Goal: Task Accomplishment & Management: Complete application form

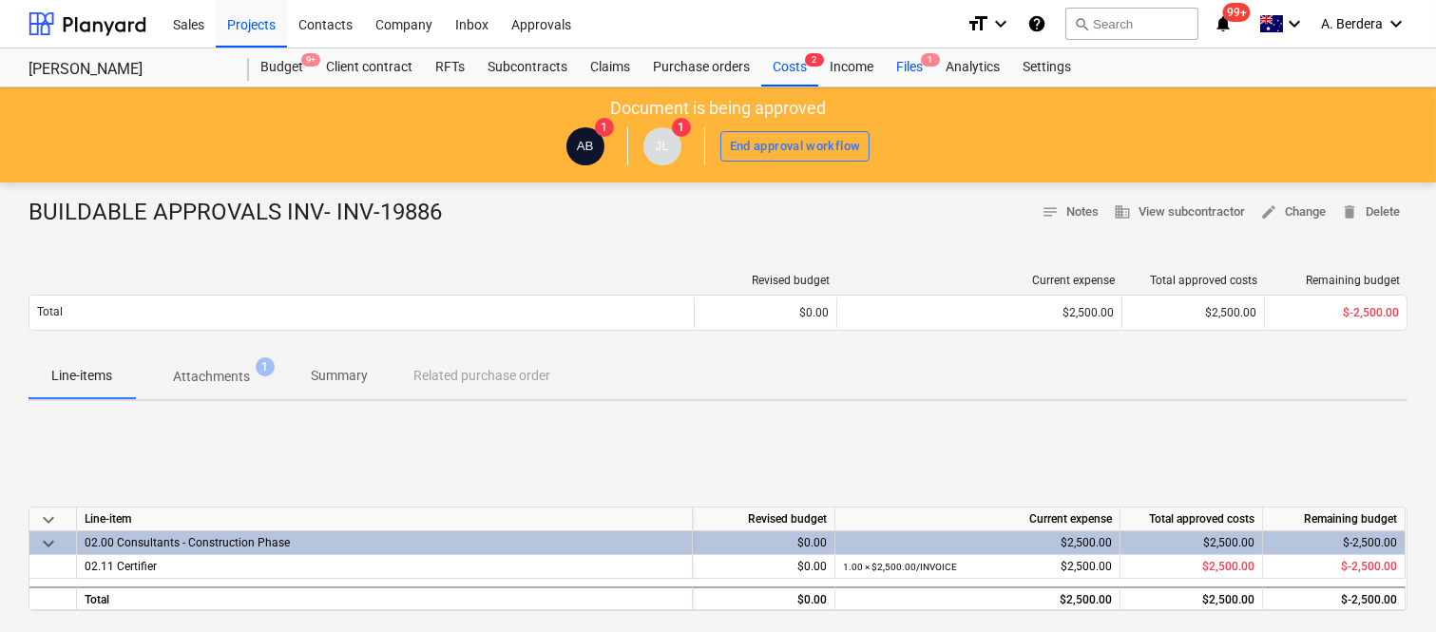
click at [900, 68] on div "Files 1" at bounding box center [909, 67] width 49 height 38
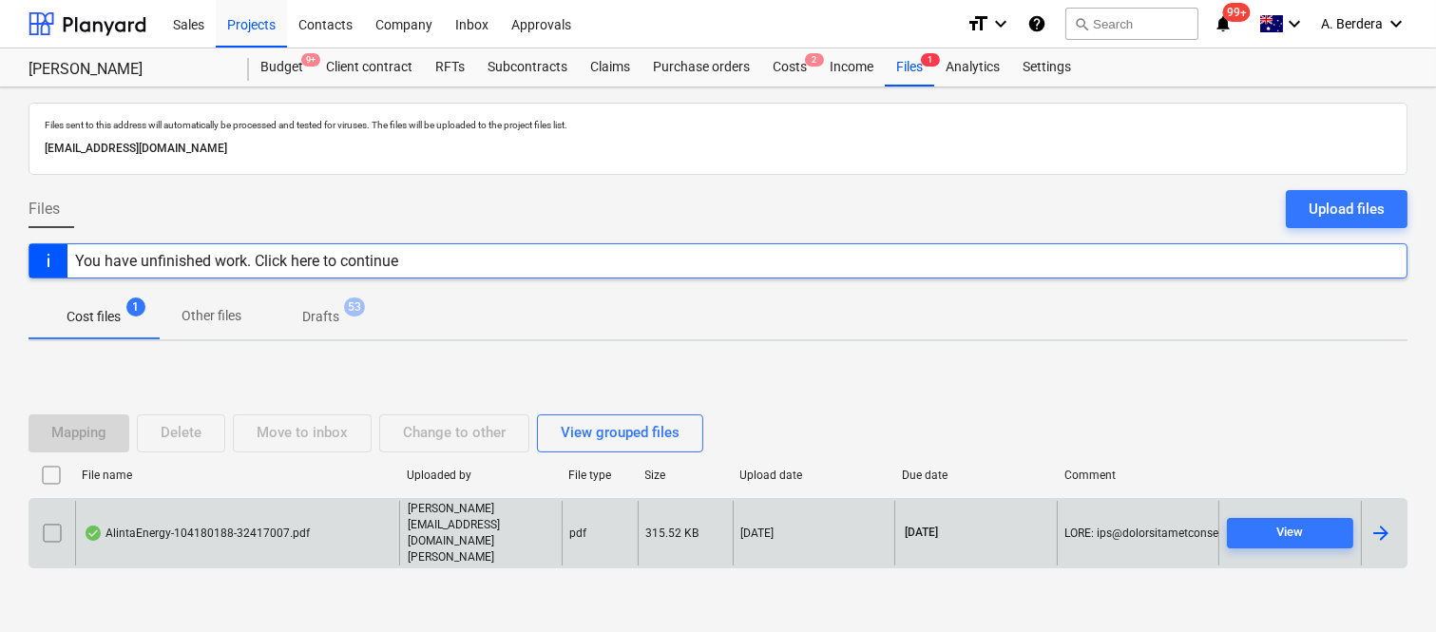
click at [327, 529] on div "AlintaEnergy-104180188-32417007.pdf" at bounding box center [237, 534] width 324 height 66
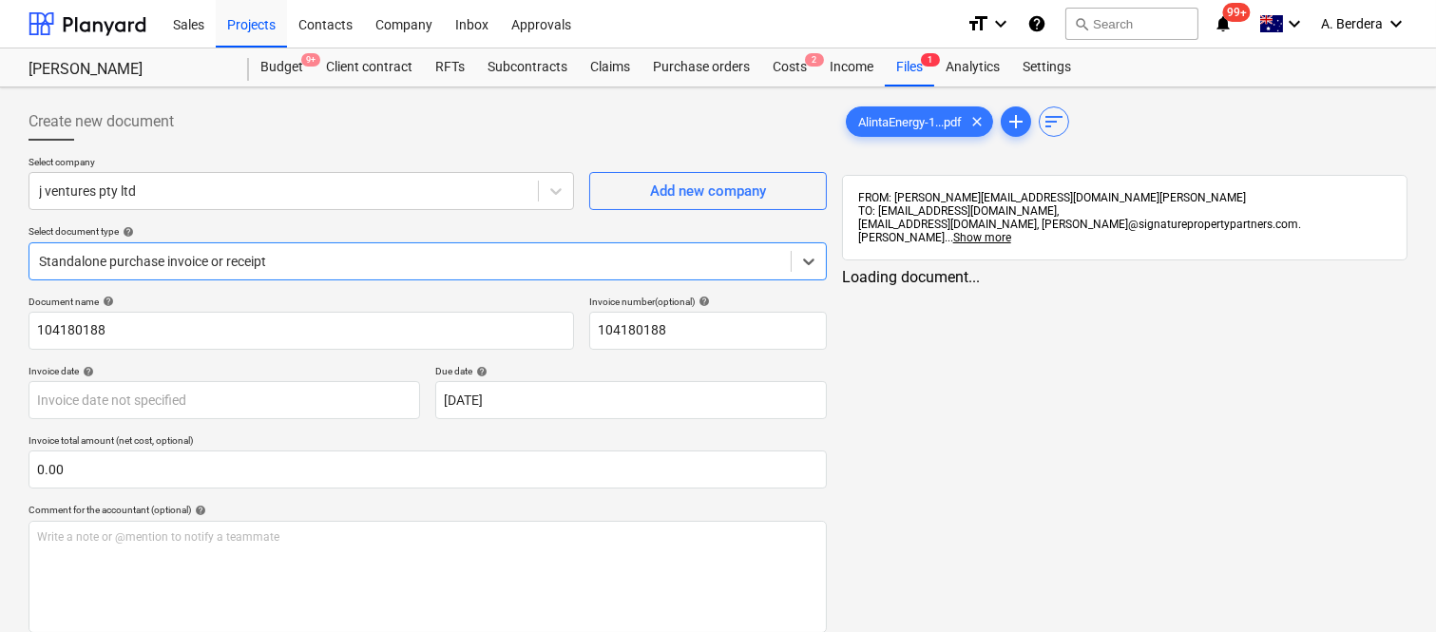
type input "104180188"
type input "[DATE]"
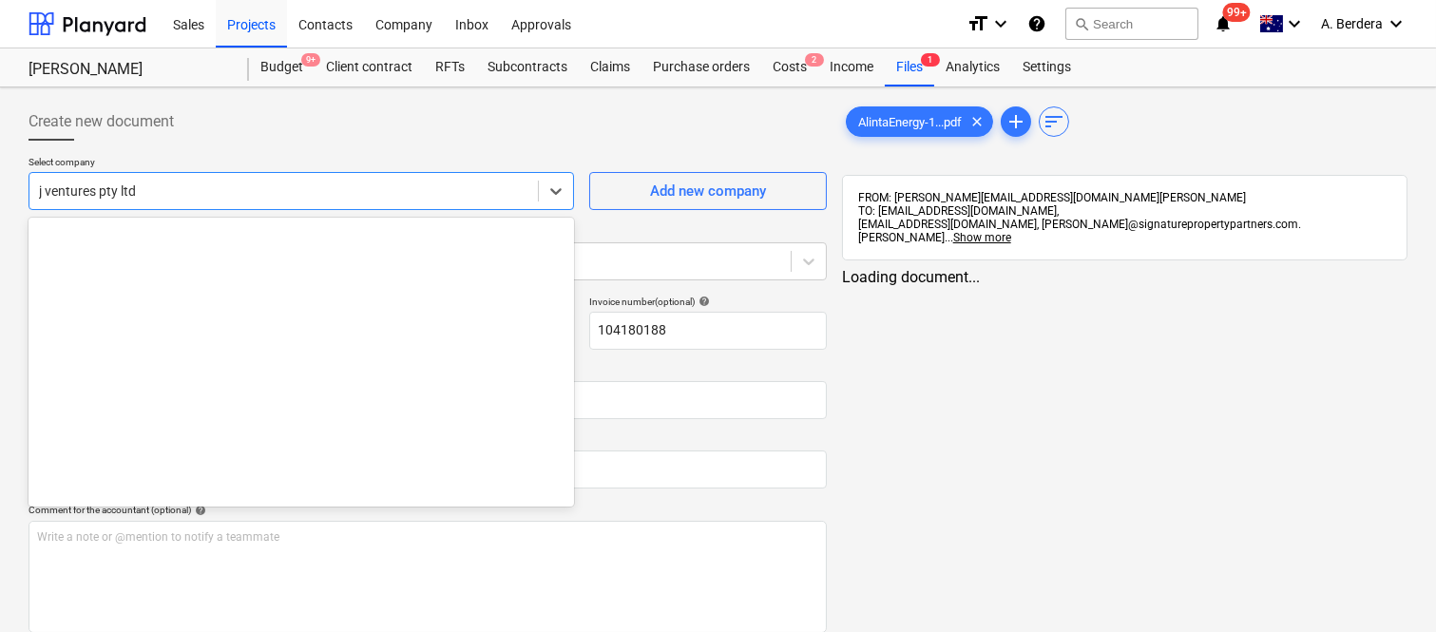
click at [289, 185] on div at bounding box center [283, 191] width 489 height 19
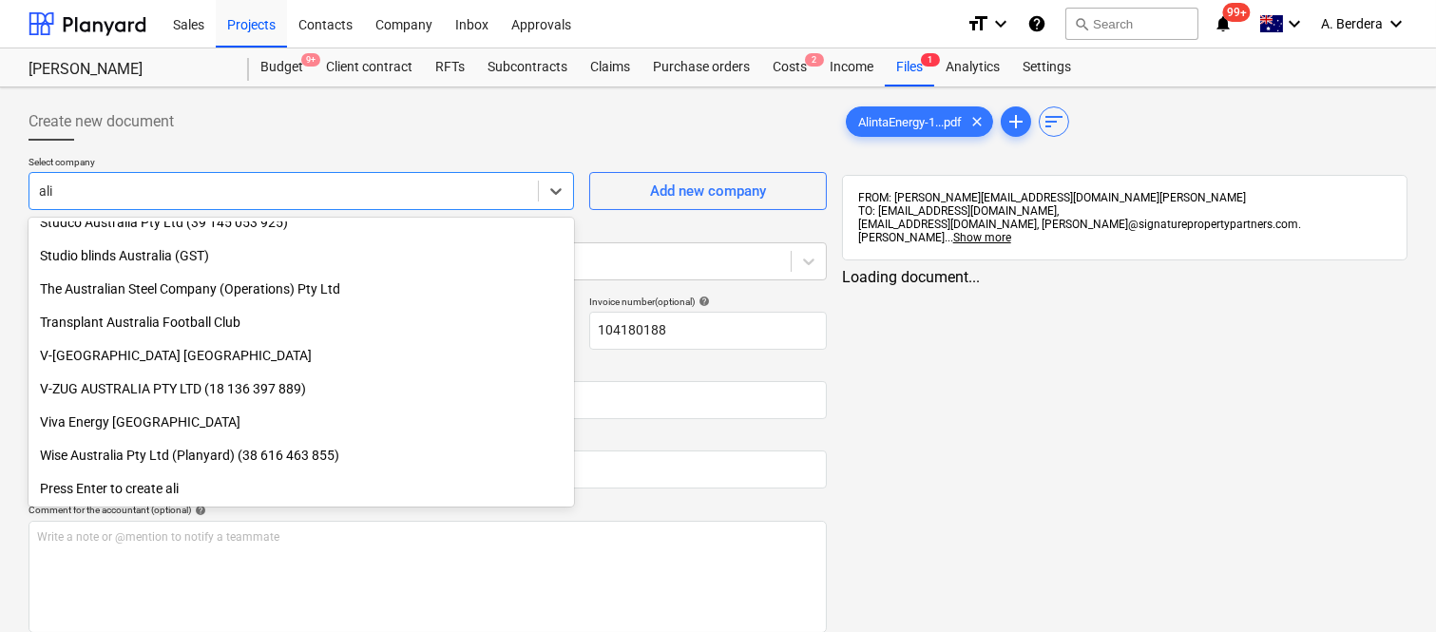
scroll to position [1079, 0]
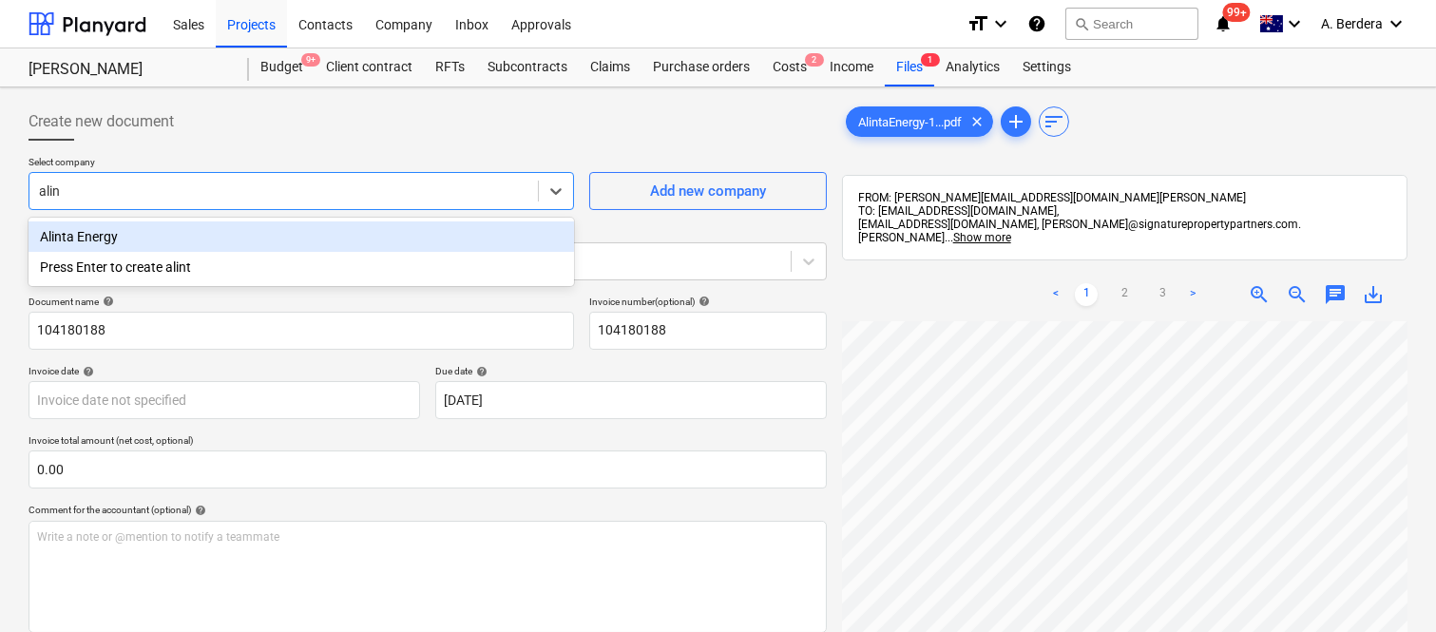
type input "alint"
click at [276, 241] on div "Alinta Energy" at bounding box center [301, 236] width 545 height 30
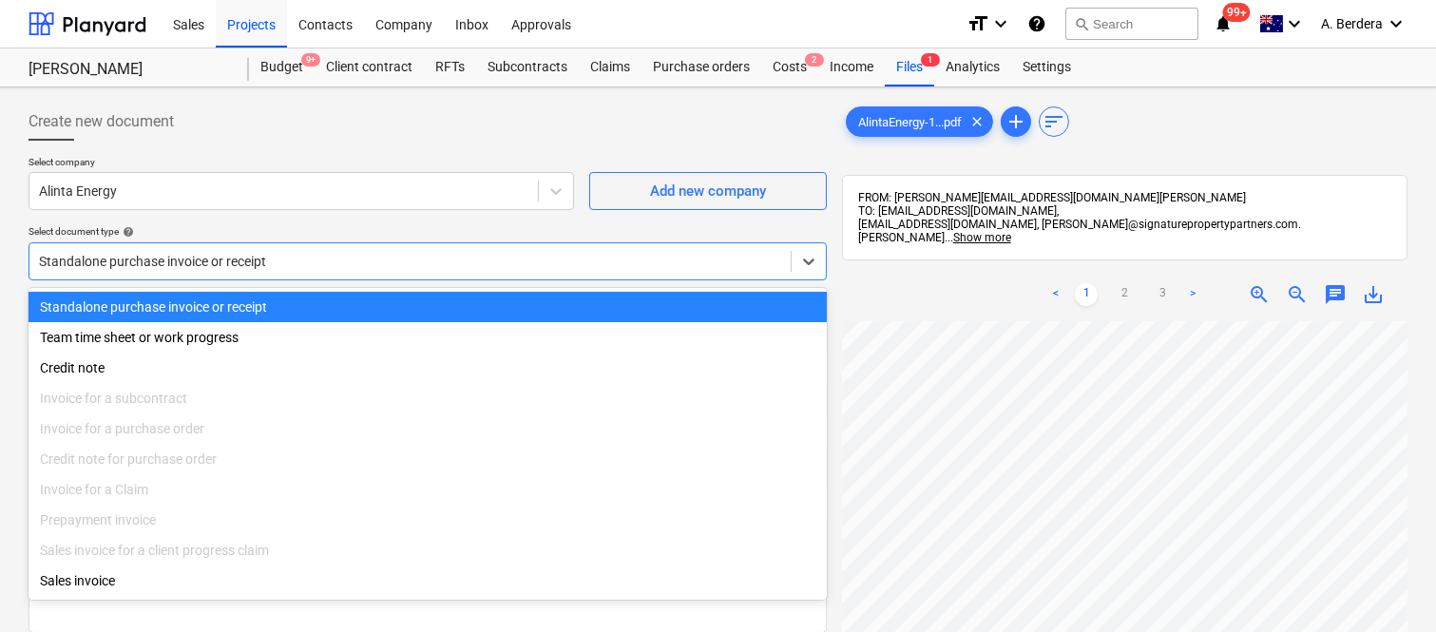
click at [277, 262] on div at bounding box center [410, 261] width 742 height 19
click at [277, 304] on div "Standalone purchase invoice or receipt" at bounding box center [428, 307] width 798 height 30
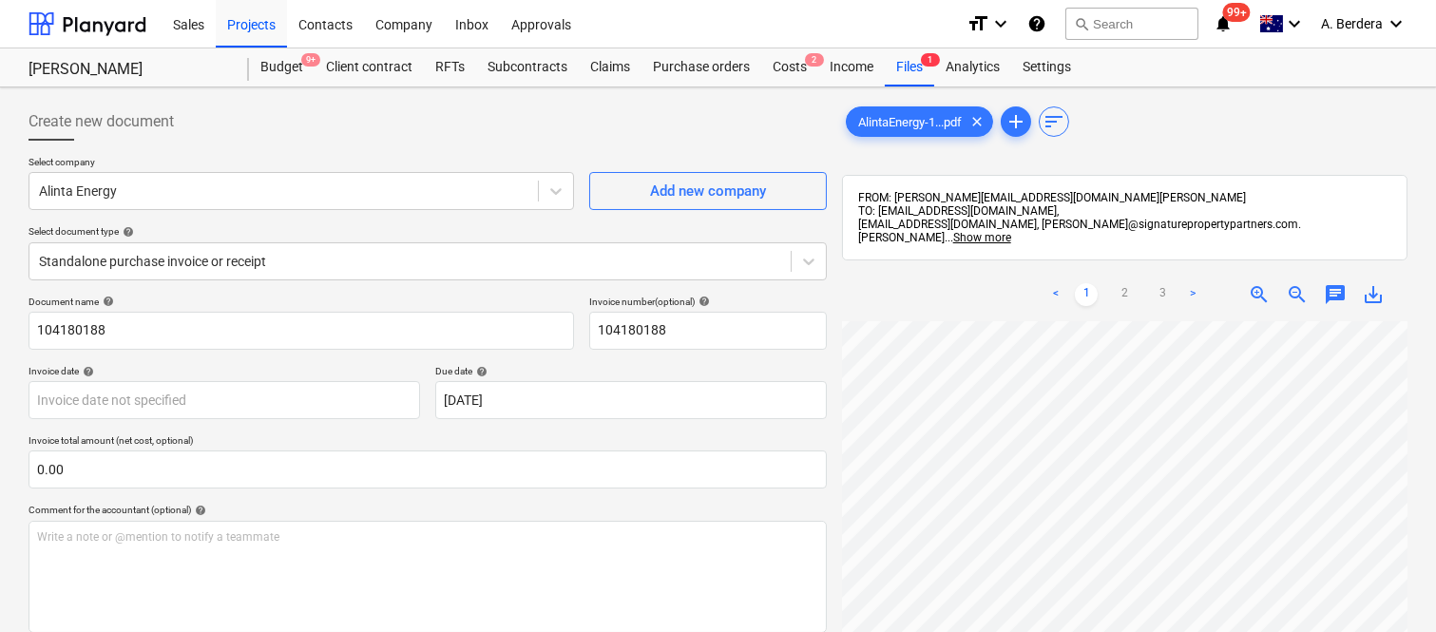
scroll to position [0, 116]
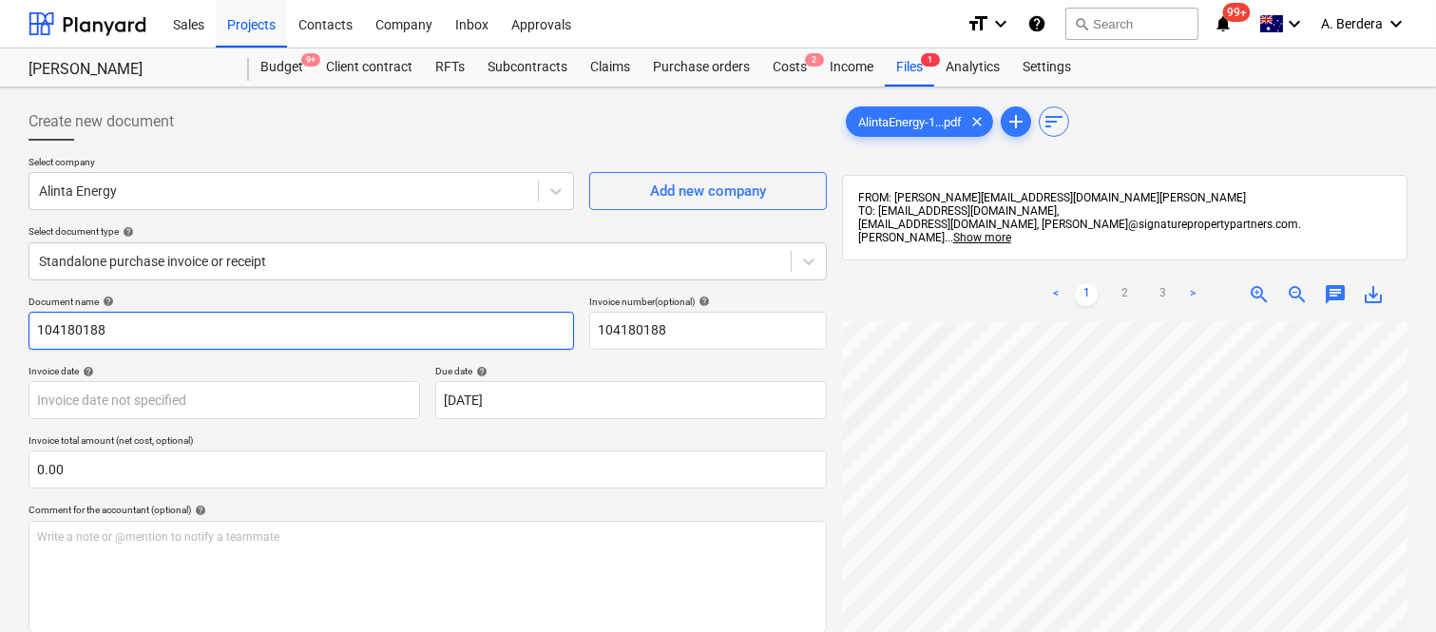
click at [32, 335] on input "104180188" at bounding box center [301, 331] width 545 height 38
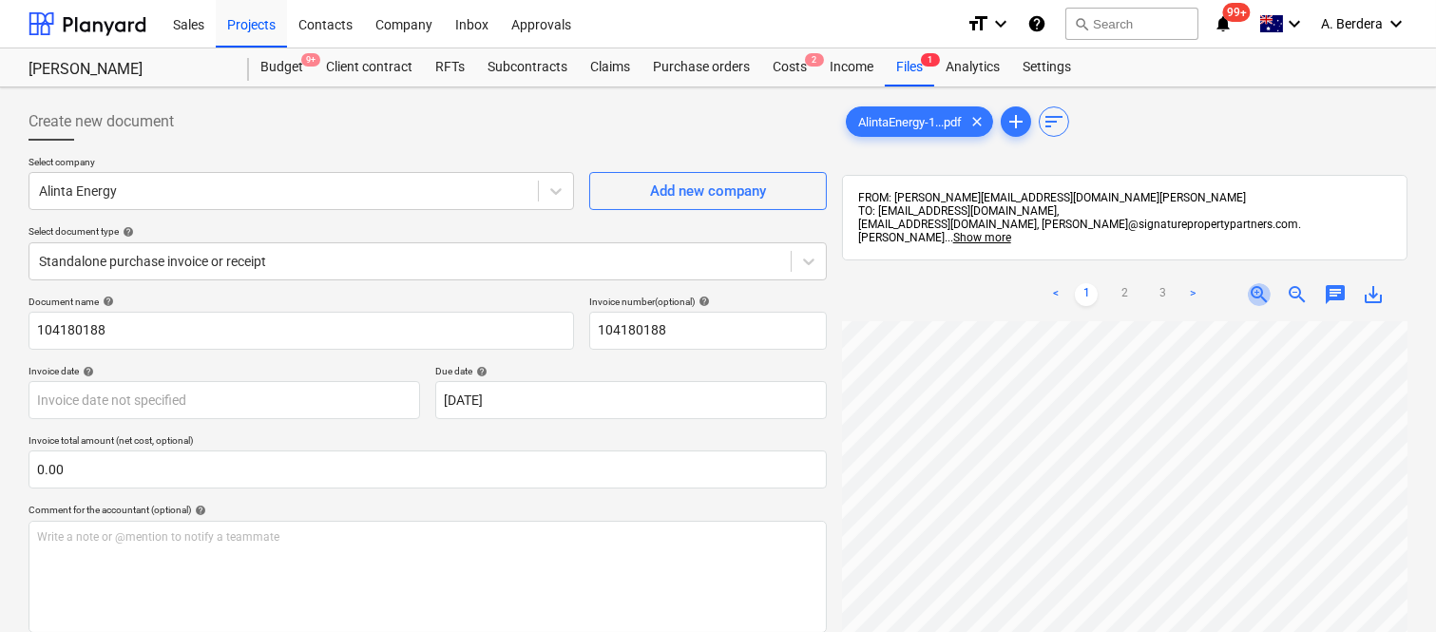
click at [1261, 283] on span "zoom_in" at bounding box center [1259, 294] width 23 height 23
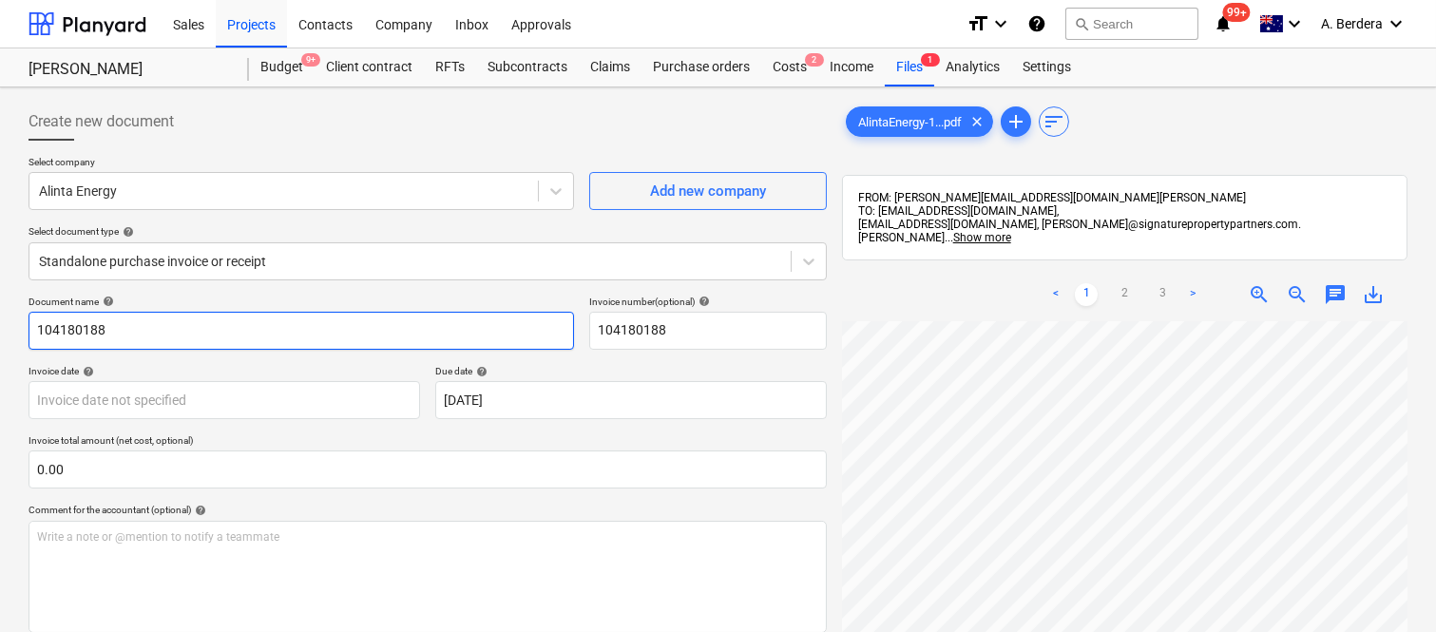
click at [29, 326] on input "104180188" at bounding box center [301, 331] width 545 height 38
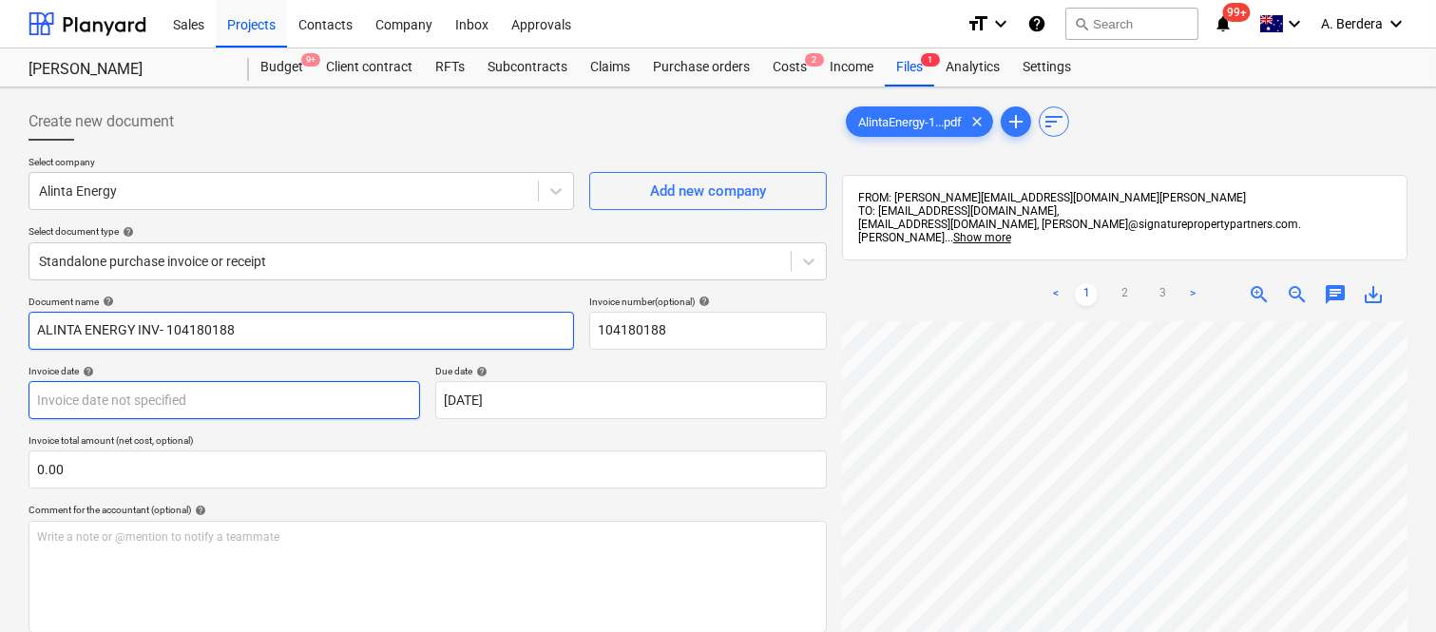
type input "ALINTA ENERGY INV- 104180188"
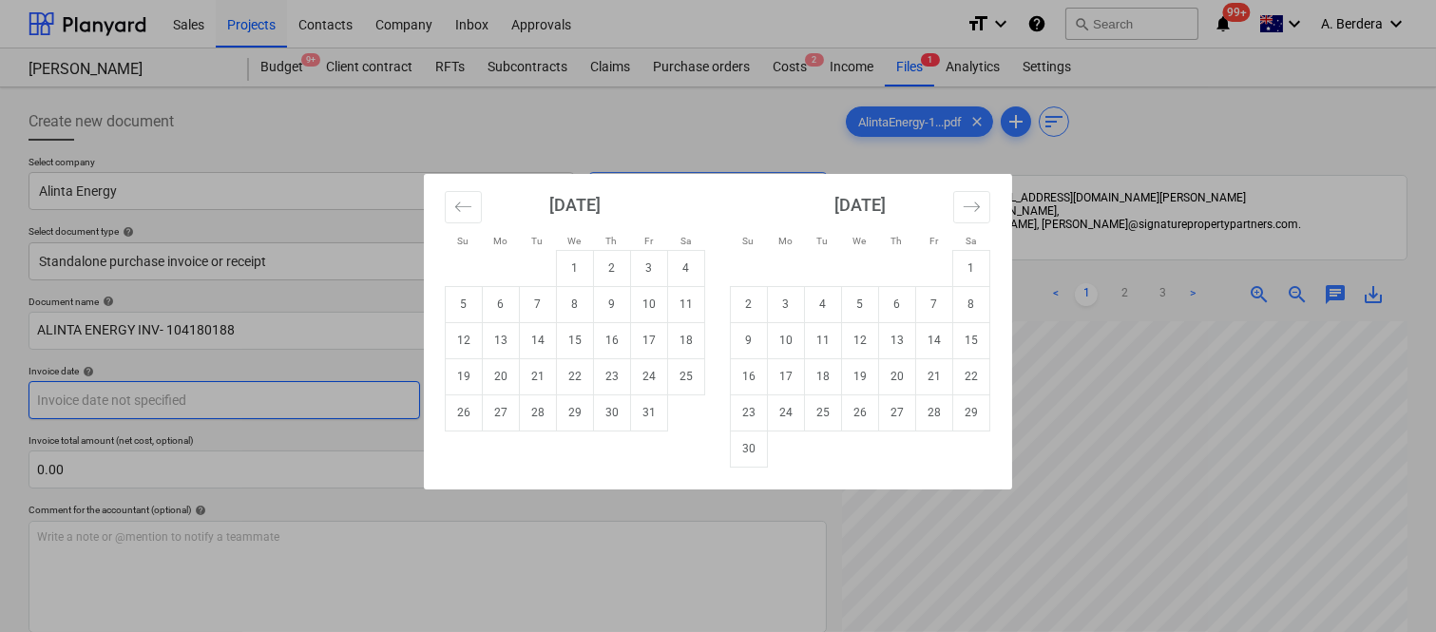
click at [221, 414] on body "Sales Projects Contacts Company Inbox Approvals format_size keyboard_arrow_down…" at bounding box center [718, 316] width 1436 height 632
click at [609, 301] on td "9" at bounding box center [612, 304] width 37 height 36
type input "[DATE]"
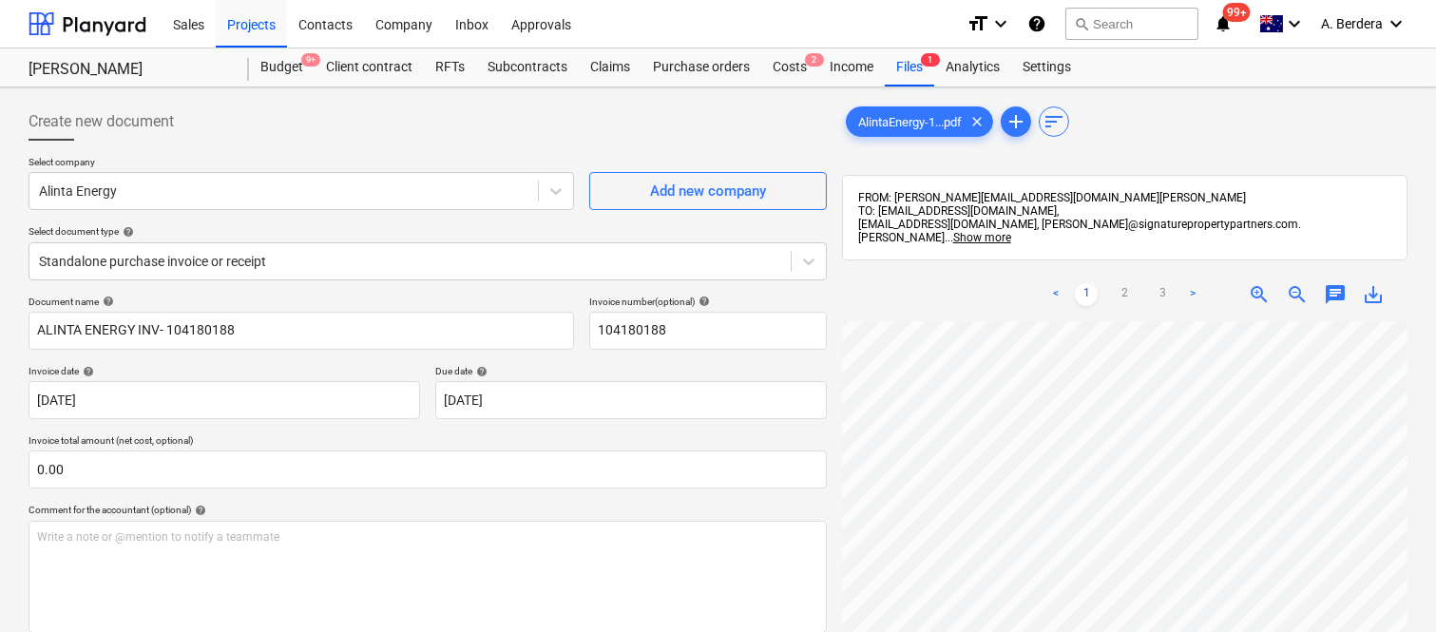
scroll to position [245, 243]
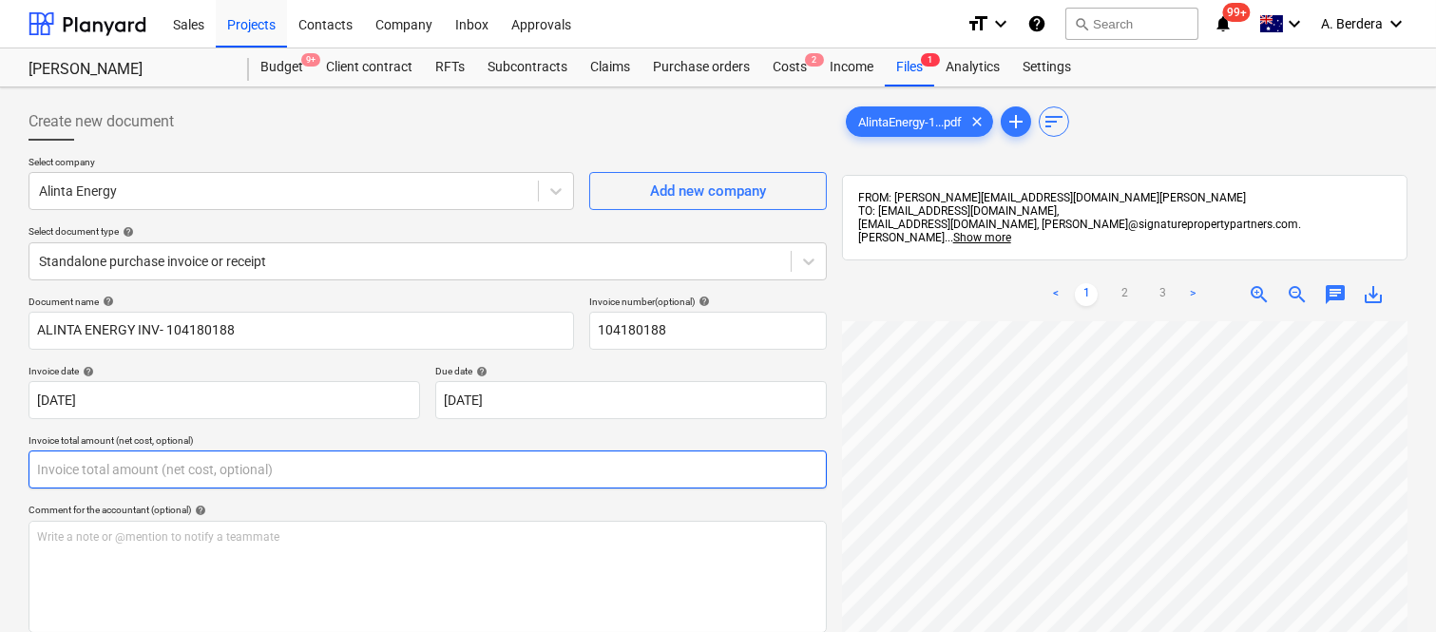
click at [287, 468] on input "text" at bounding box center [428, 469] width 798 height 38
paste input "32.90"
type input "32.90"
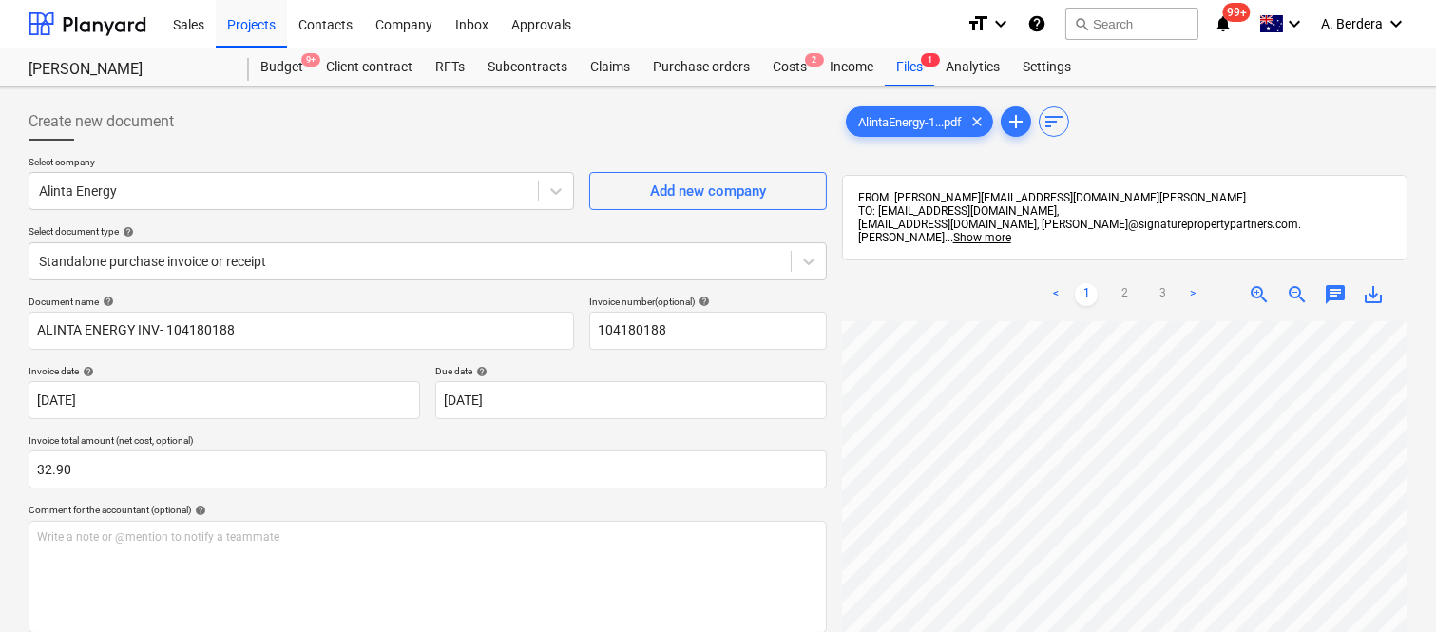
click at [928, 272] on div "< 1 2 3 > zoom_in zoom_out chat 0 save_alt" at bounding box center [1124, 294] width 565 height 53
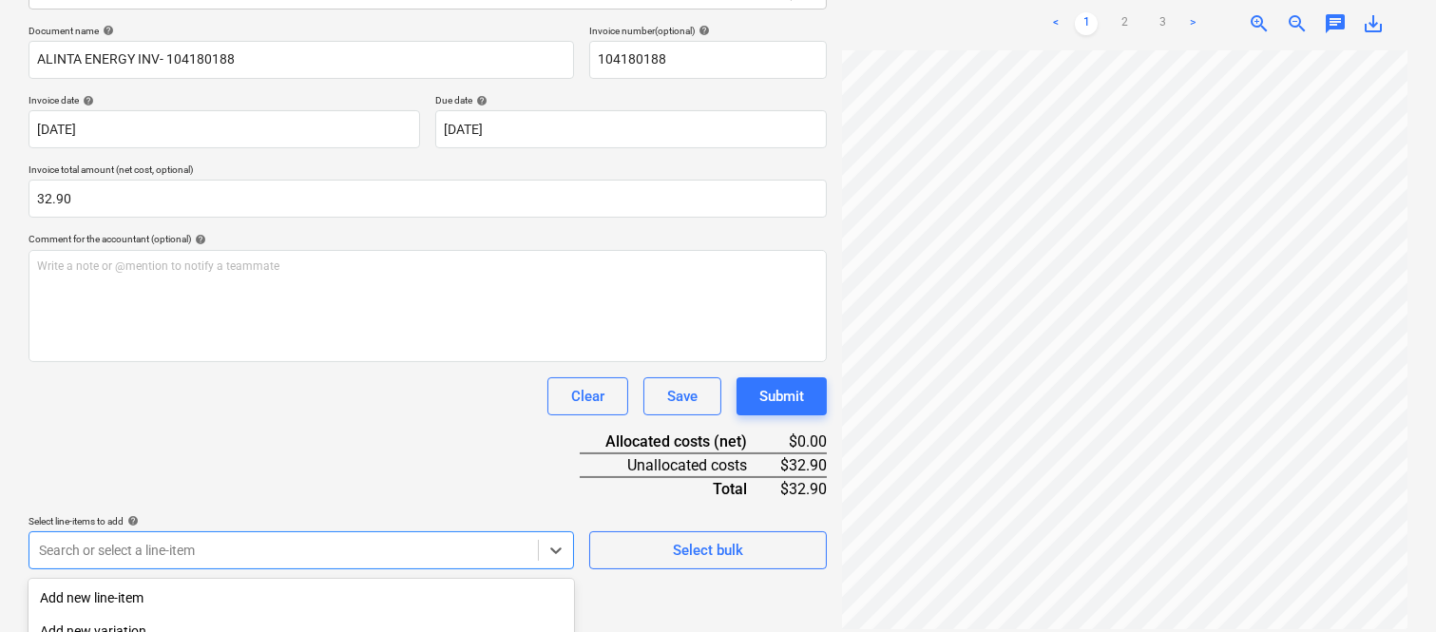
scroll to position [506, 0]
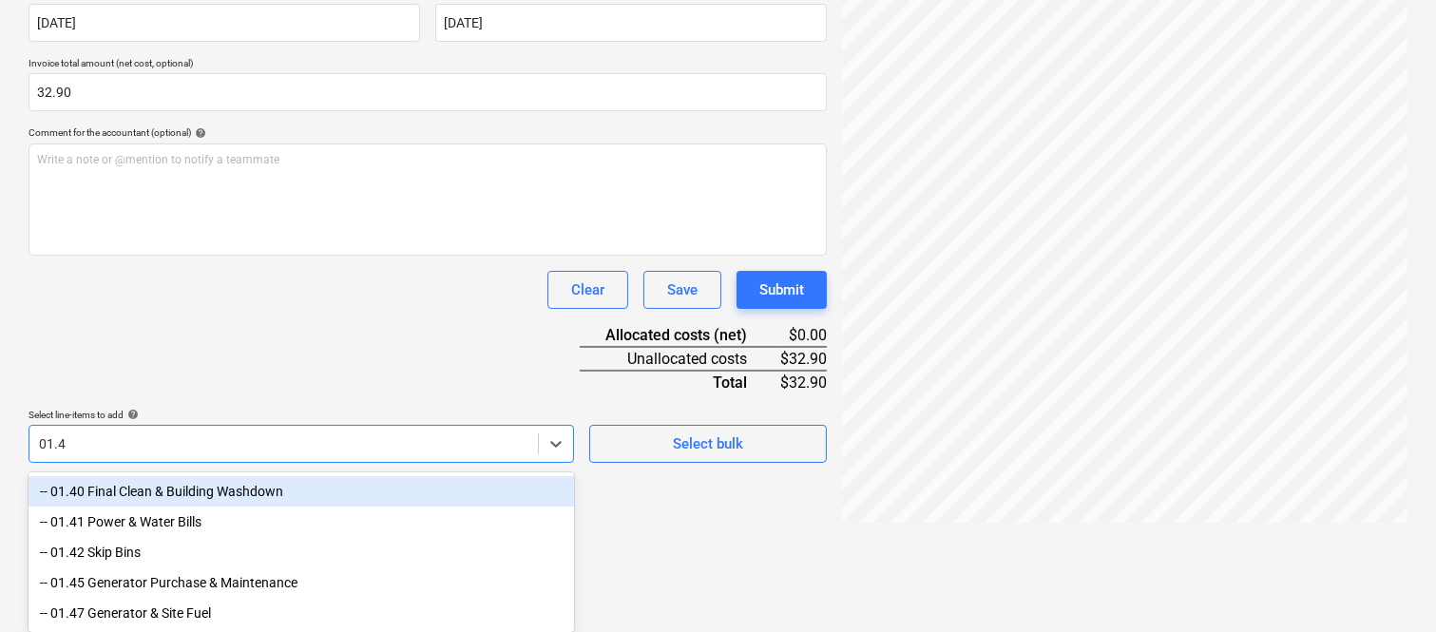
type input "01.41"
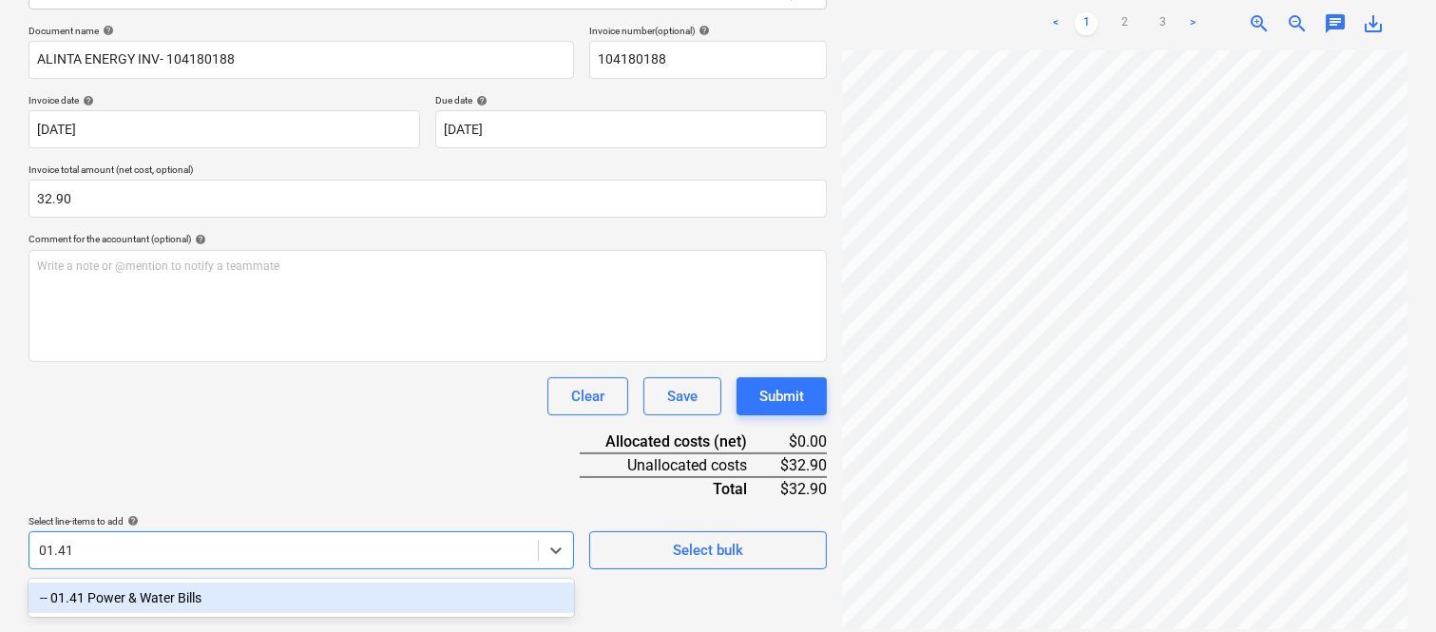
click at [282, 590] on div "-- 01.41 Power & Water Bills" at bounding box center [301, 598] width 545 height 30
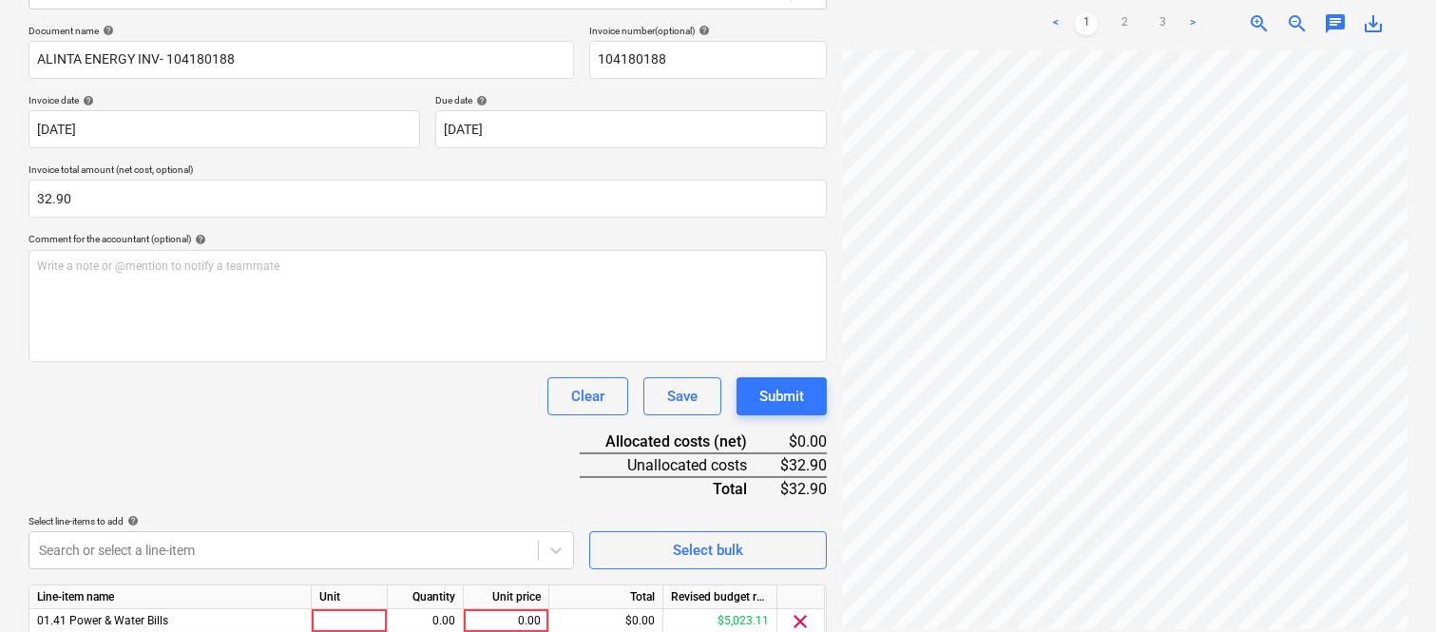
click at [315, 413] on div "Clear Save Submit" at bounding box center [428, 396] width 798 height 38
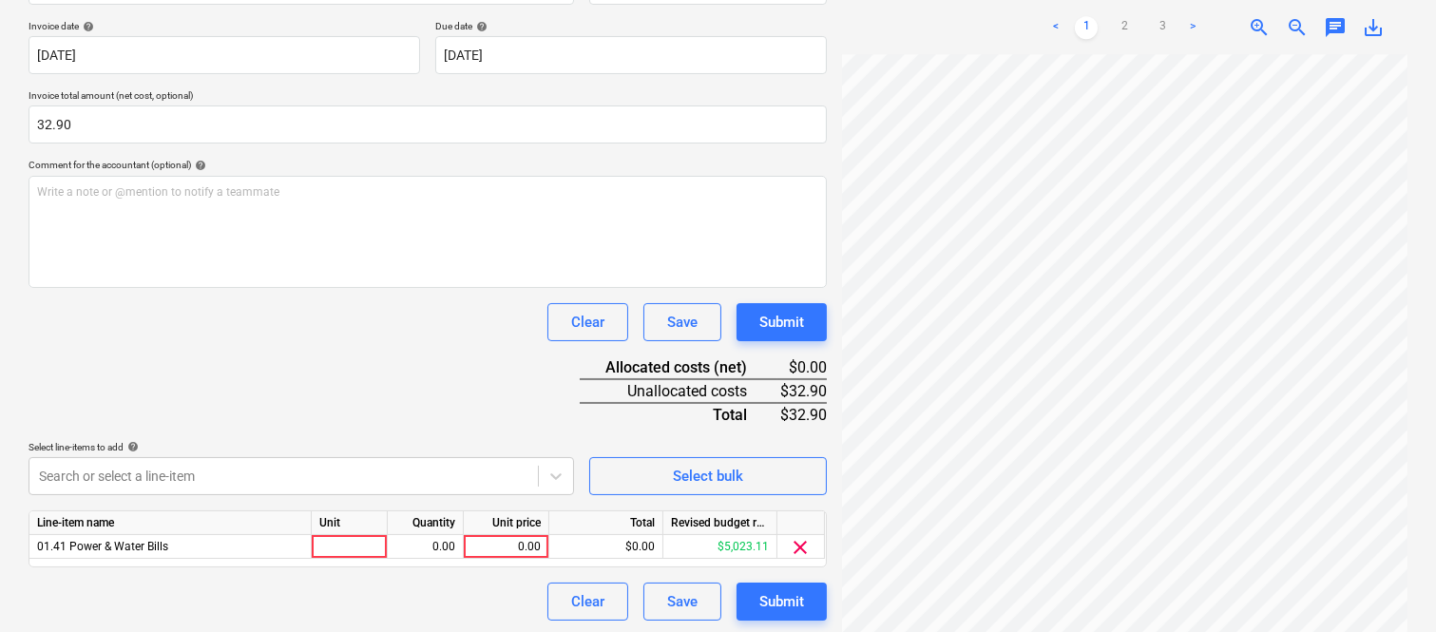
scroll to position [349, 0]
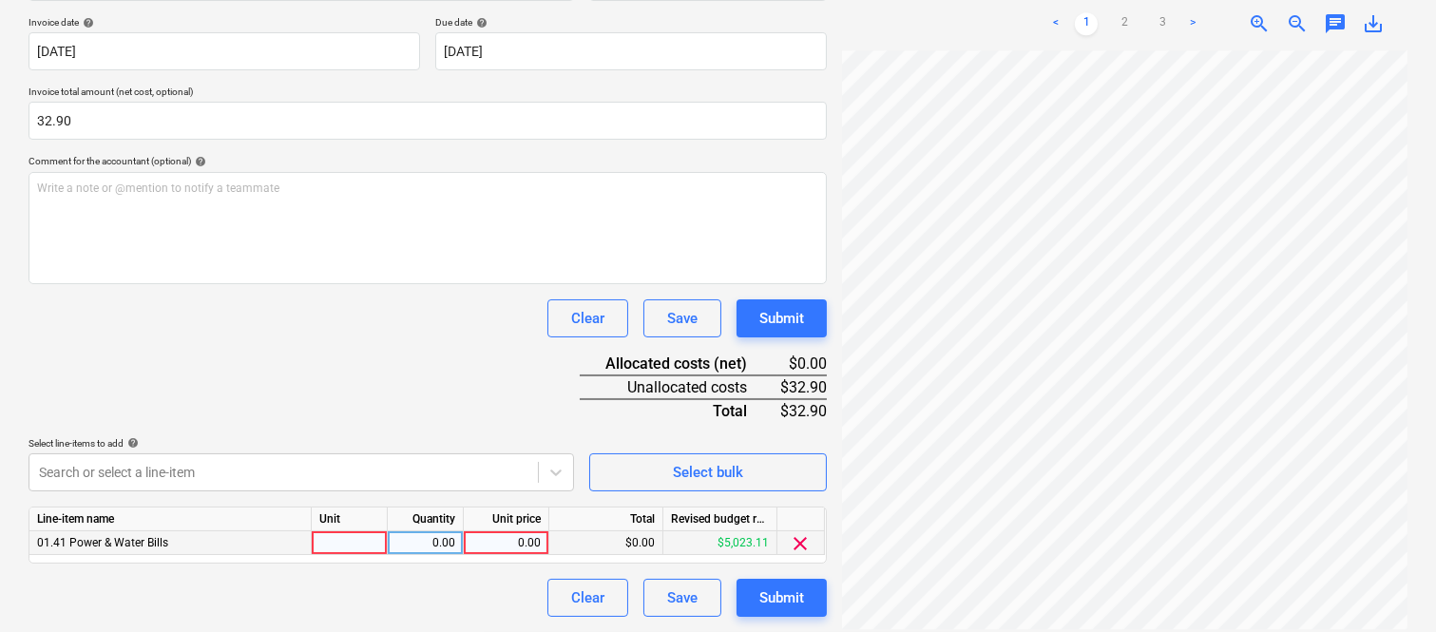
click at [354, 542] on div at bounding box center [350, 543] width 76 height 24
type input "INVOICE"
click at [434, 543] on div "0.00" at bounding box center [425, 543] width 60 height 24
type input "1"
click at [489, 547] on div "0.00" at bounding box center [505, 543] width 69 height 24
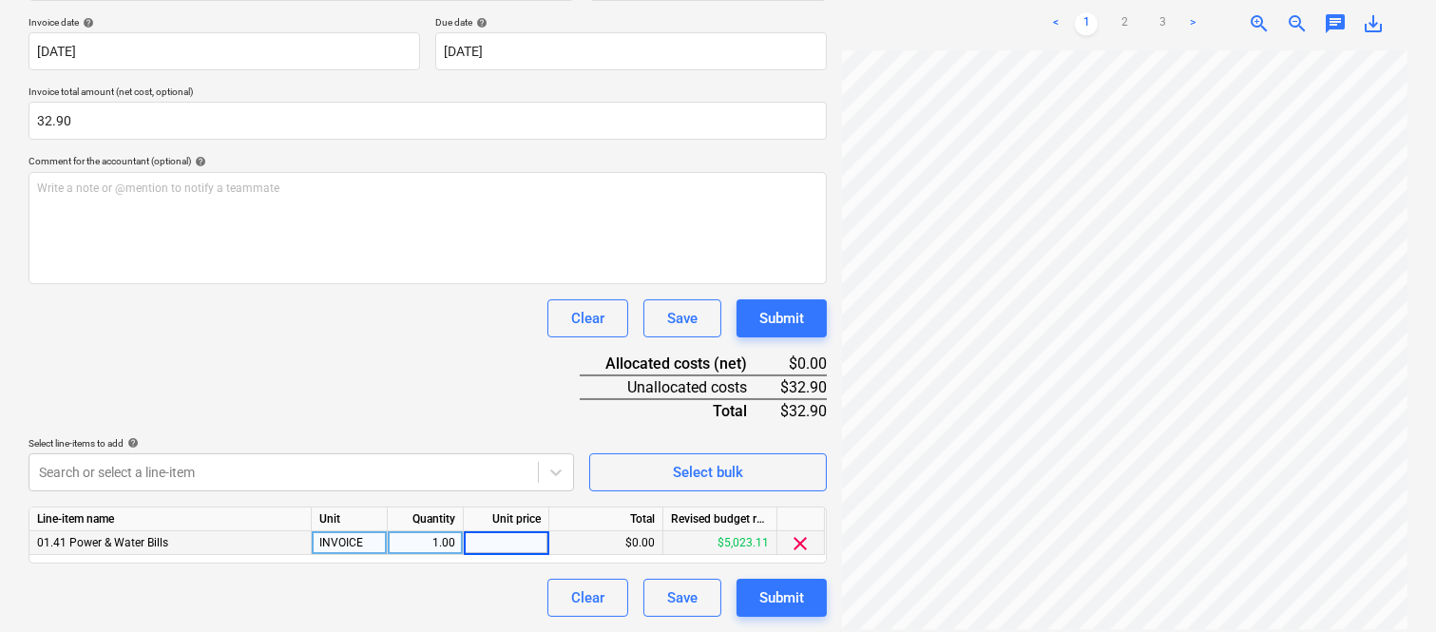
type input "32.90"
click at [468, 583] on div "Clear Save Submit" at bounding box center [428, 598] width 798 height 38
click at [1430, 125] on div "Create new document Select company Alinta Energy Add new company Select documen…" at bounding box center [718, 185] width 1436 height 893
click at [875, 308] on div "Create new document Select company Alinta Energy Add new company Select documen…" at bounding box center [718, 185] width 1436 height 893
click at [463, 392] on div "Document name help ALINTA ENERGY INV- 104180188 Invoice number (optional) help …" at bounding box center [428, 282] width 798 height 670
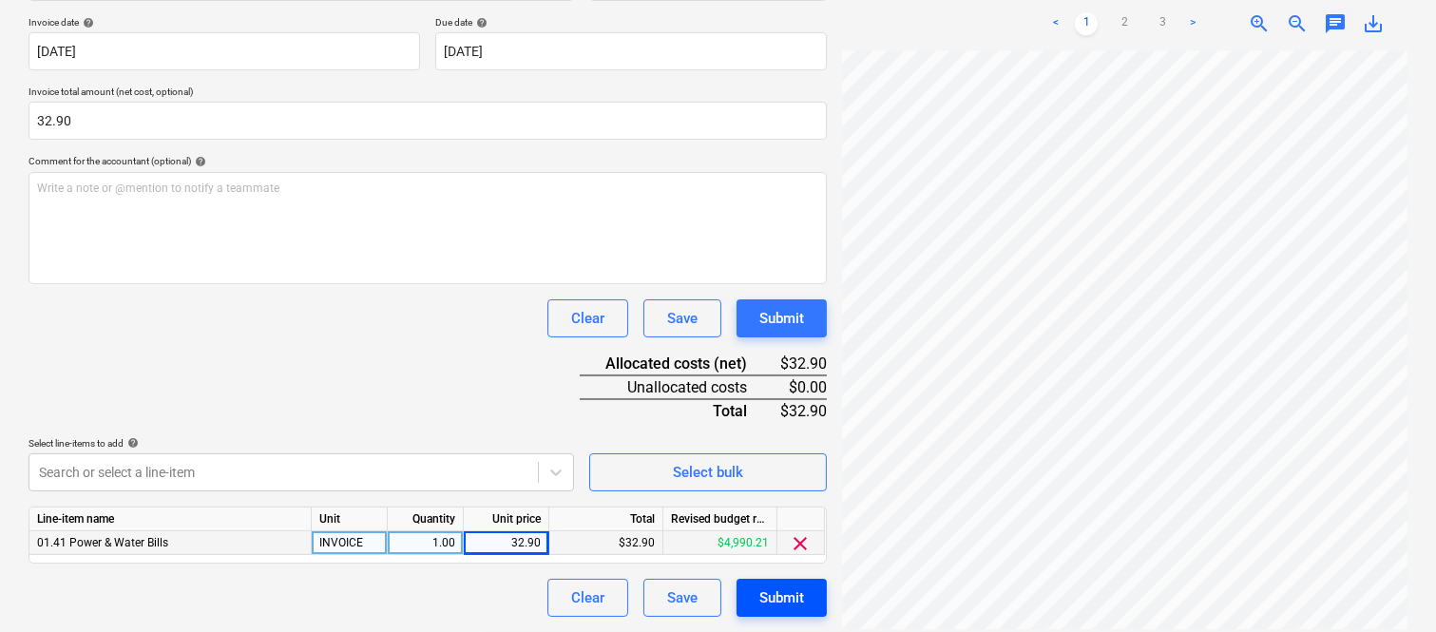
click at [774, 603] on div "Submit" at bounding box center [781, 597] width 45 height 25
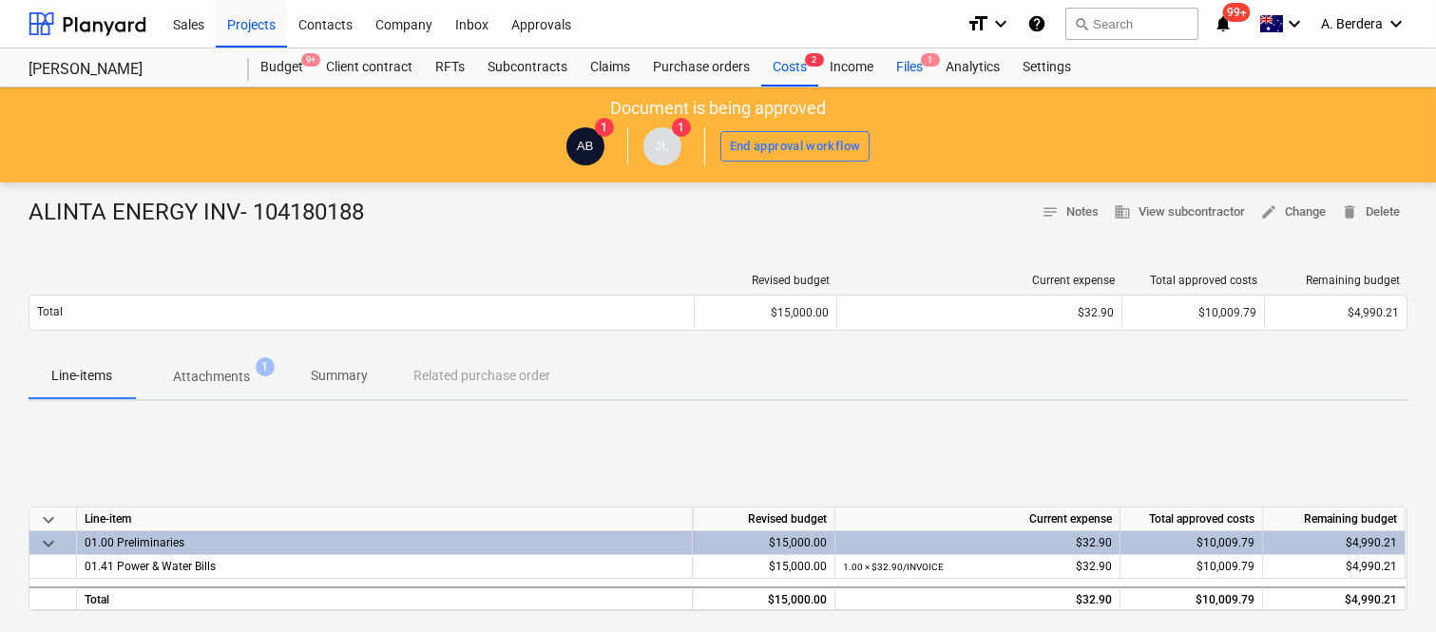
click at [903, 64] on div "Files 1" at bounding box center [909, 67] width 49 height 38
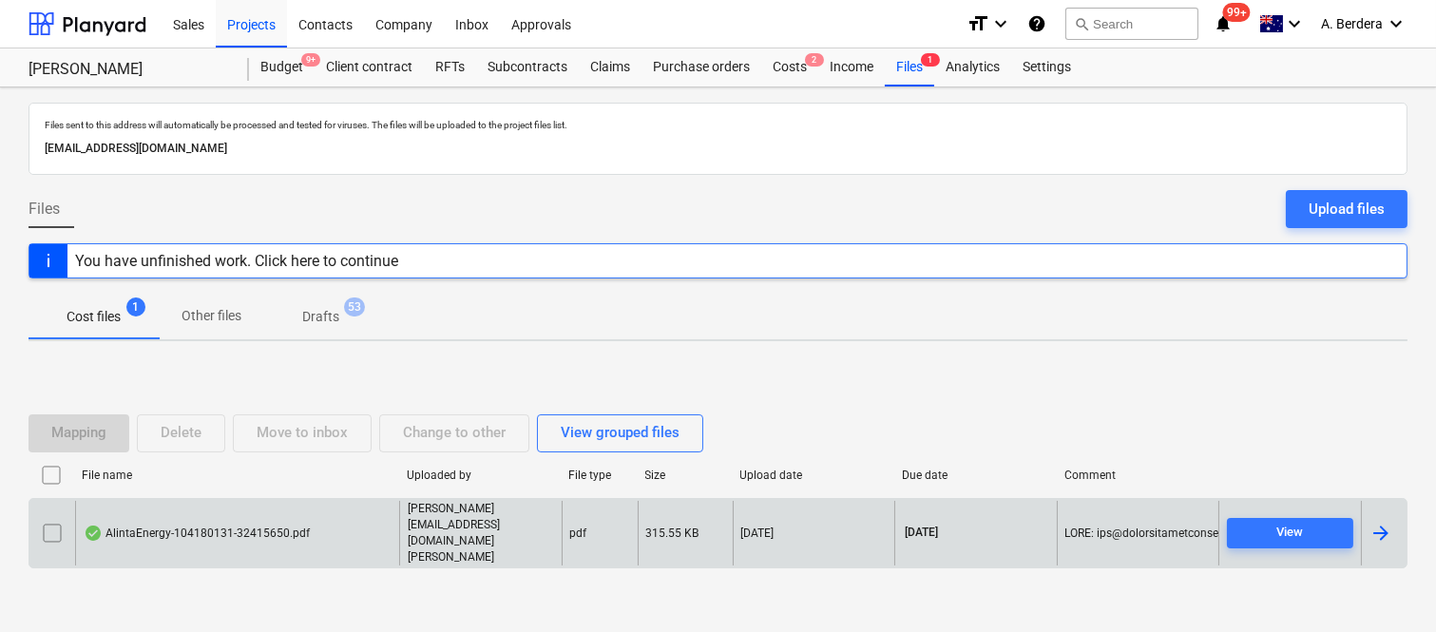
click at [352, 536] on div "AlintaEnergy-104180131-32415650.pdf" at bounding box center [237, 534] width 324 height 66
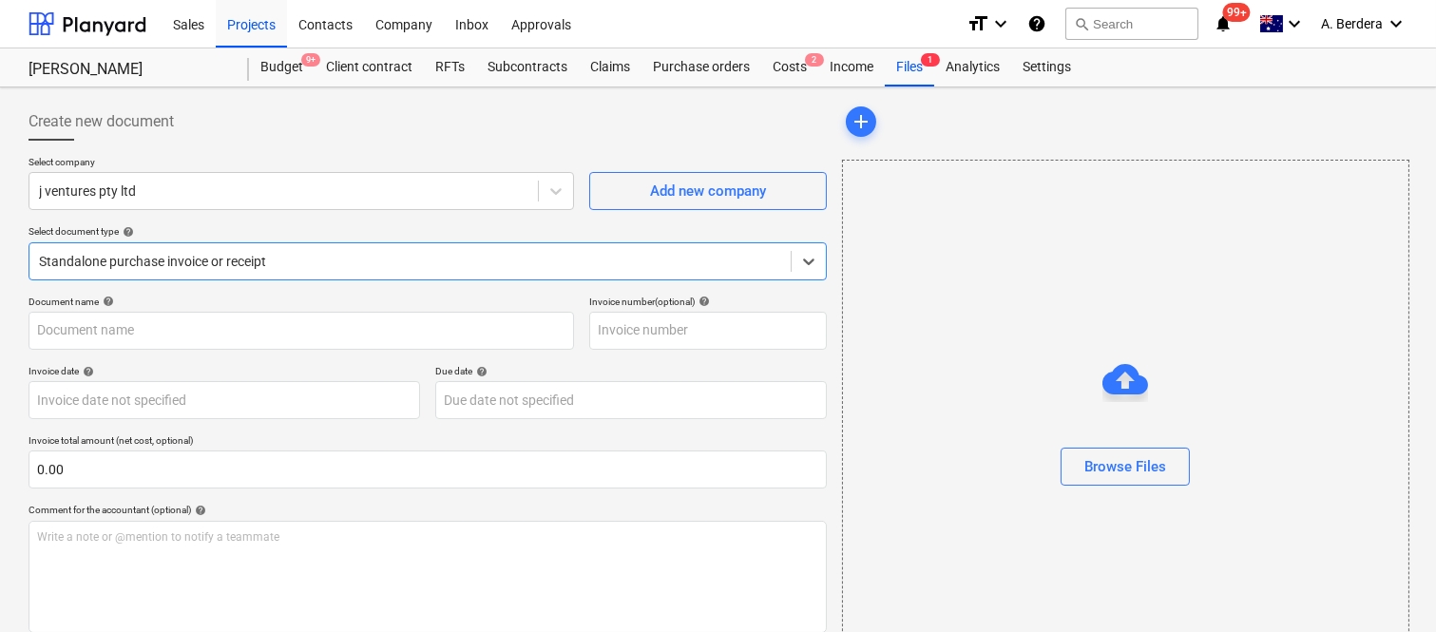
type input "104180131"
type input "[DATE]"
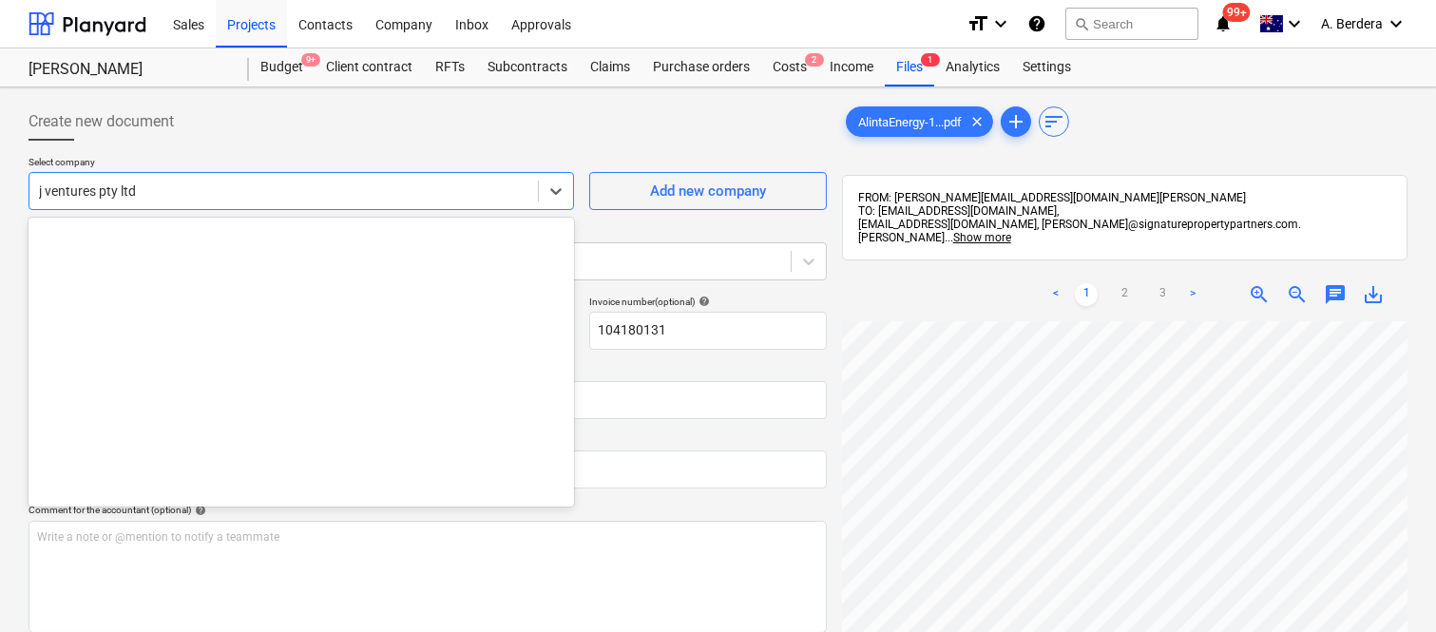
click at [268, 182] on div at bounding box center [283, 191] width 489 height 19
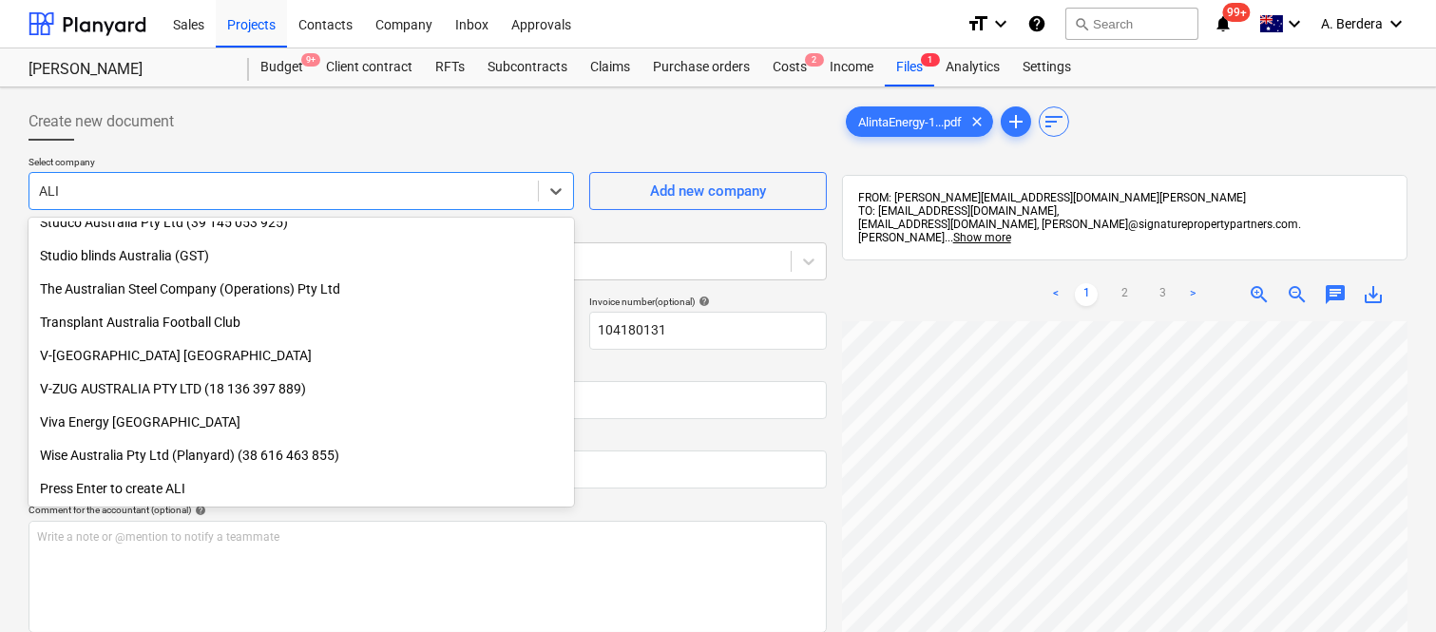
scroll to position [1079, 0]
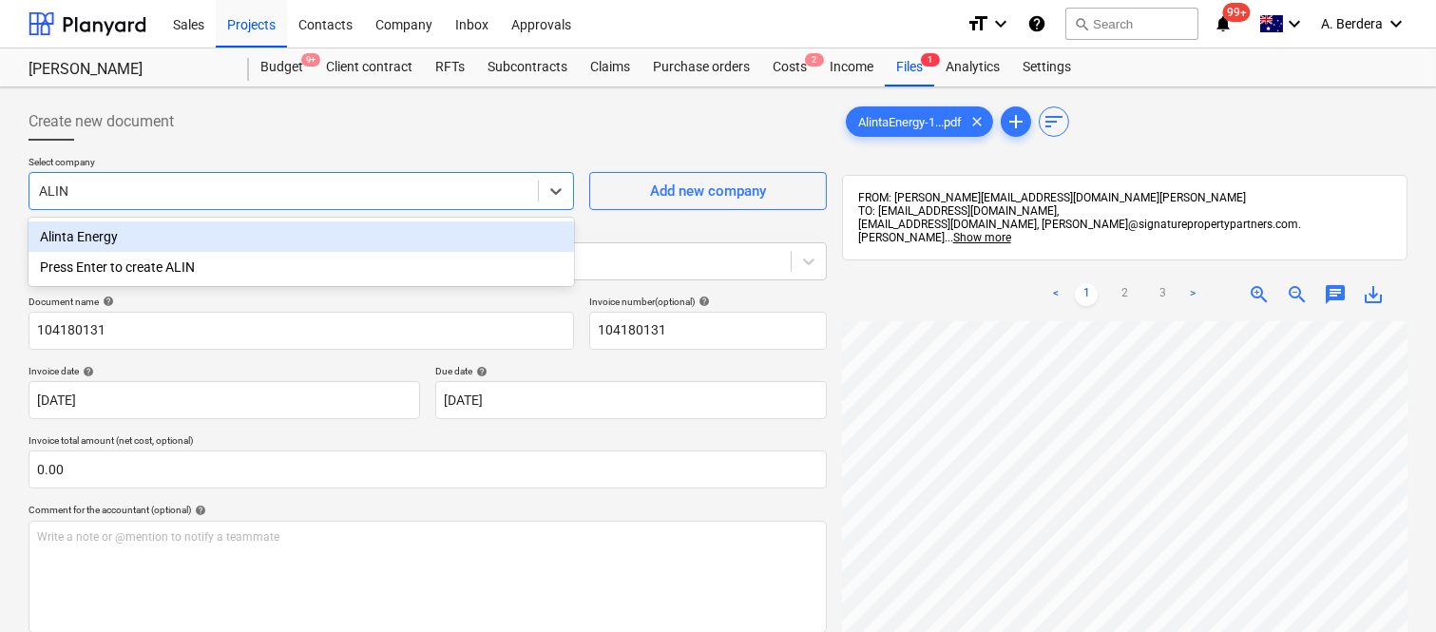
type input "ALINT"
click at [229, 239] on div "Alinta Energy" at bounding box center [301, 236] width 545 height 30
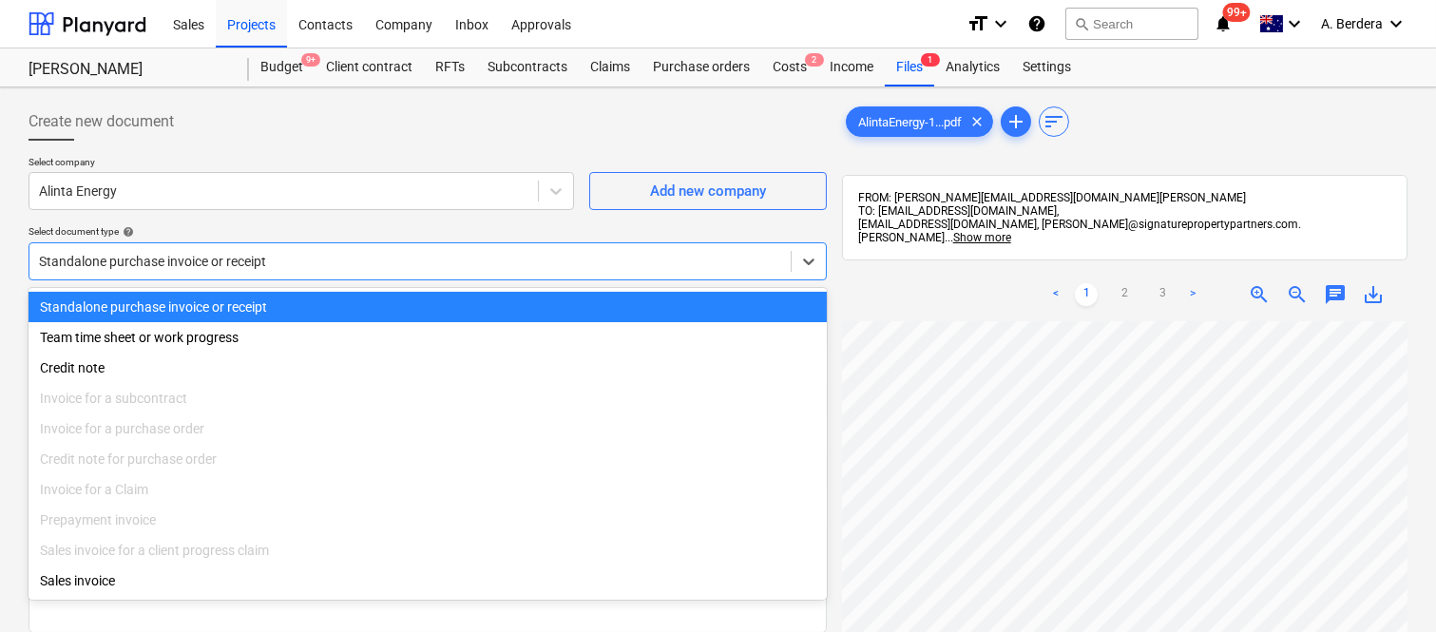
click at [220, 263] on div at bounding box center [410, 261] width 742 height 19
click at [200, 305] on div "Standalone purchase invoice or receipt" at bounding box center [428, 307] width 798 height 30
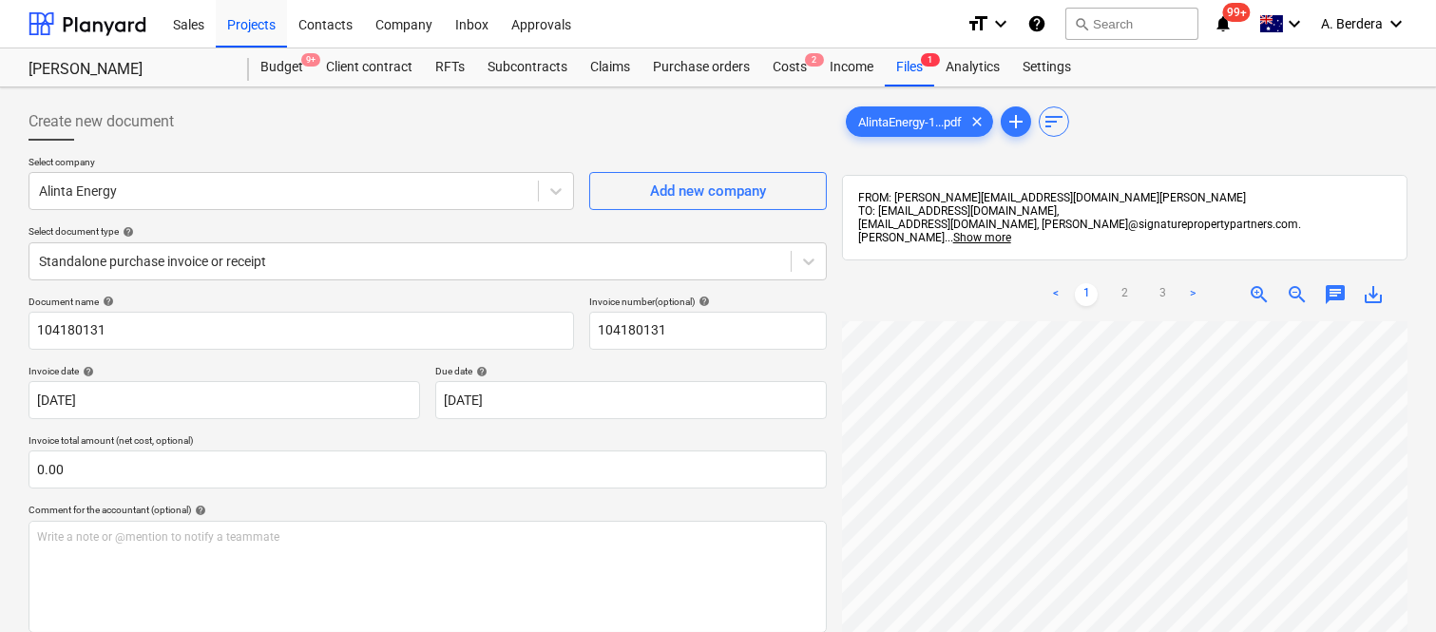
scroll to position [14, 204]
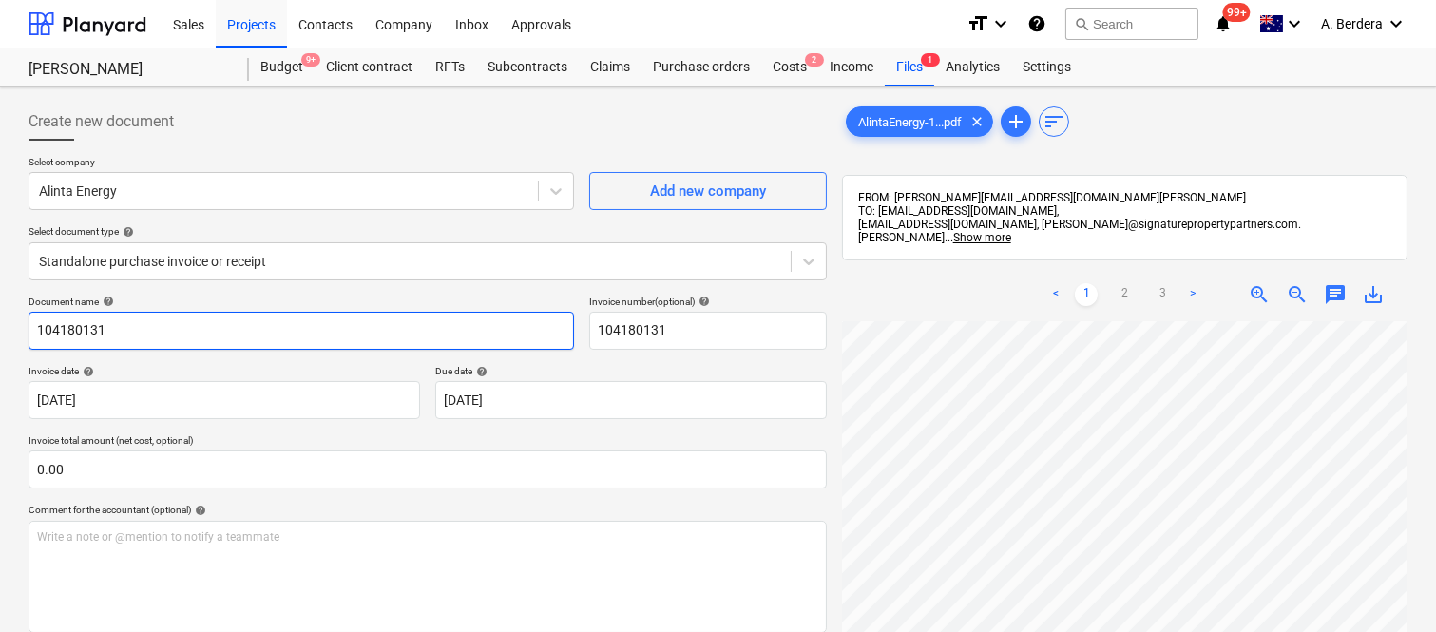
click at [29, 328] on input "104180131" at bounding box center [301, 331] width 545 height 38
type input "ALINTA ENERGY INV- 104180131"
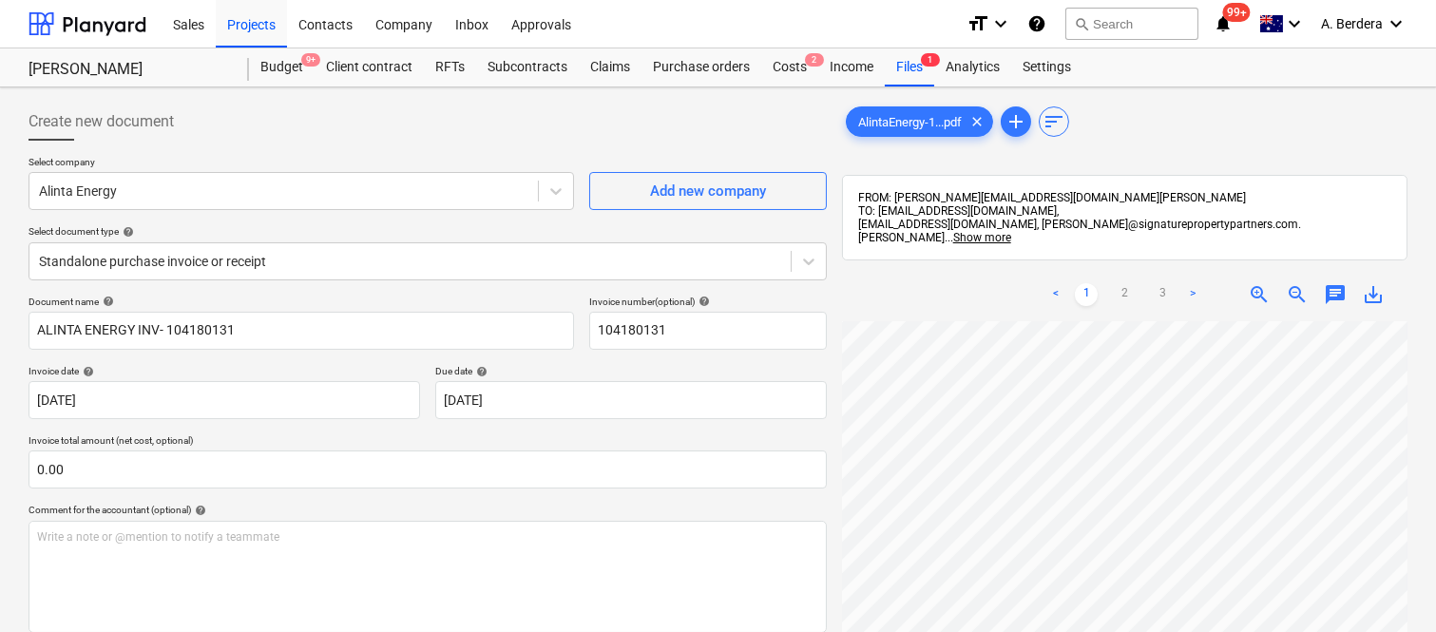
scroll to position [329, 292]
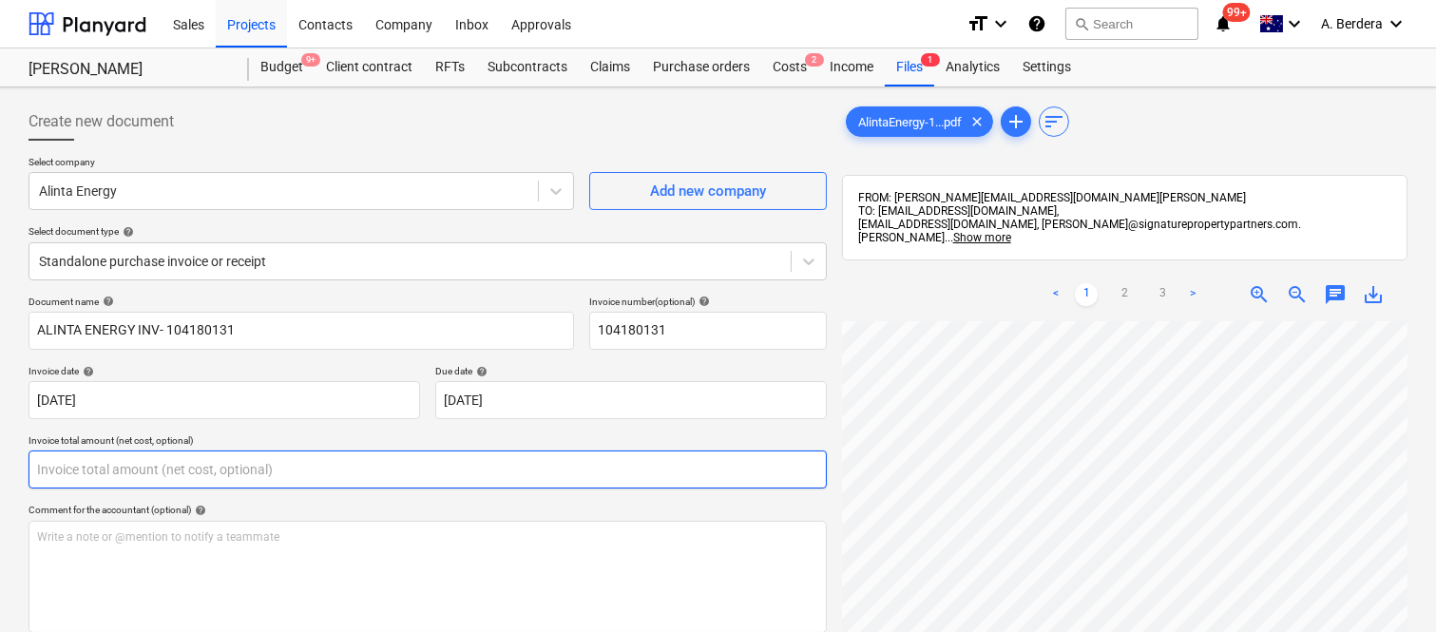
click at [198, 470] on input "text" at bounding box center [428, 469] width 798 height 38
paste input "32.90"
type input "32.90"
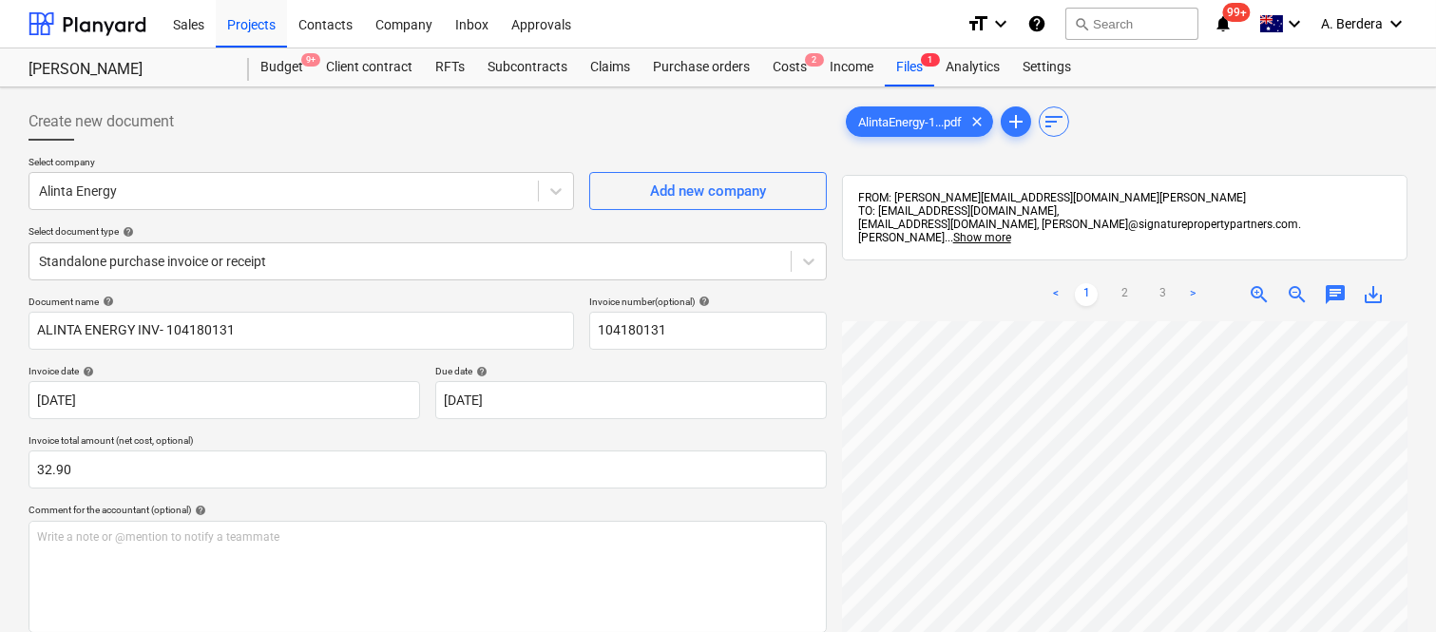
click at [372, 504] on div "Comment for the accountant (optional) help" at bounding box center [428, 510] width 798 height 12
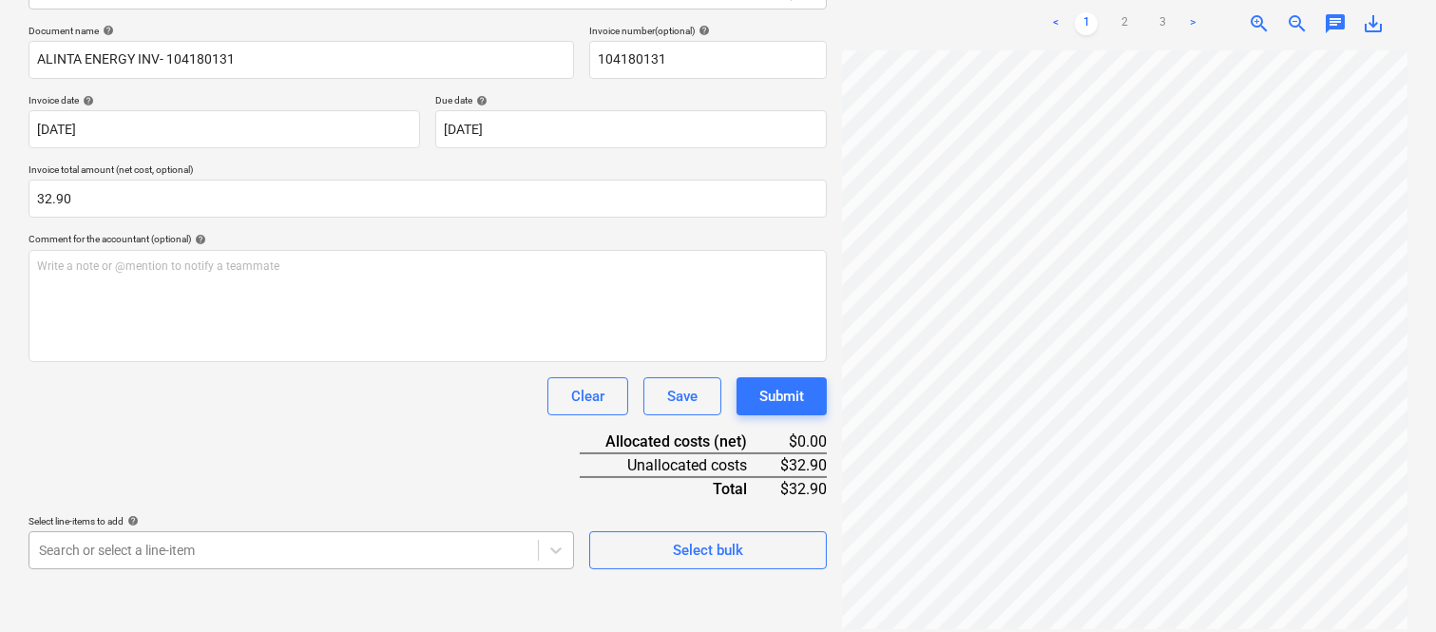
scroll to position [506, 0]
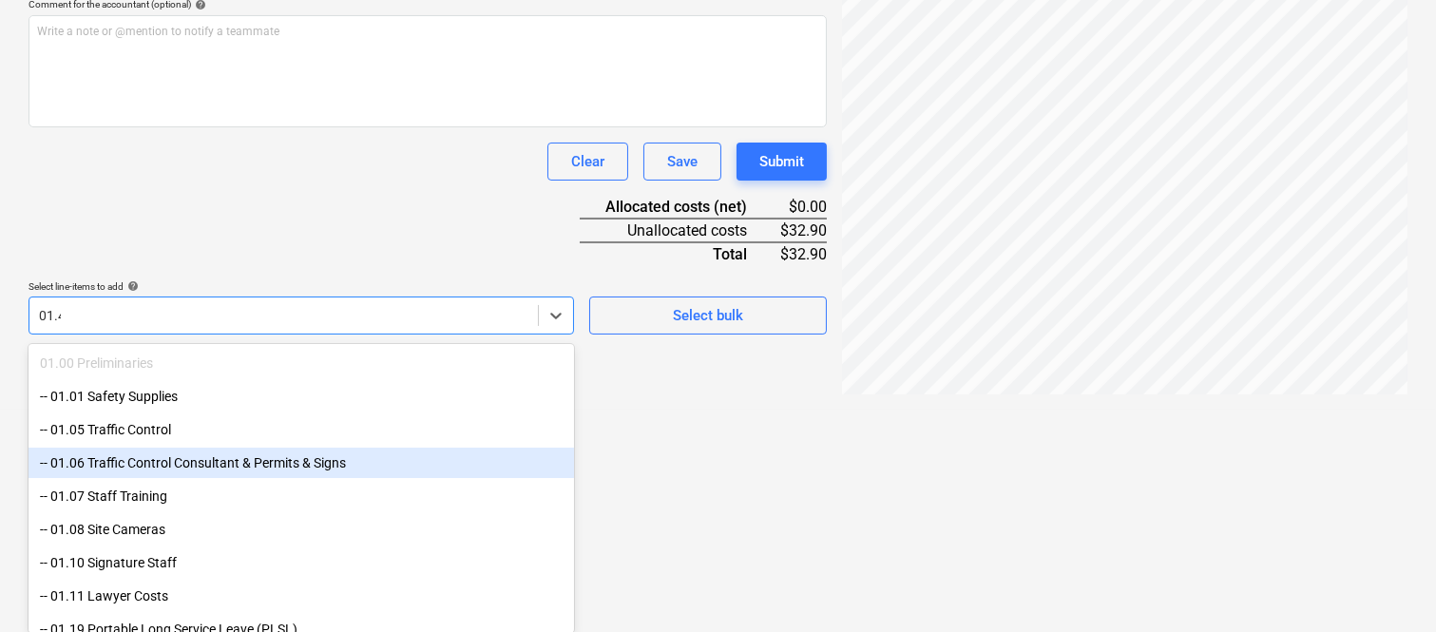
type input "01.41"
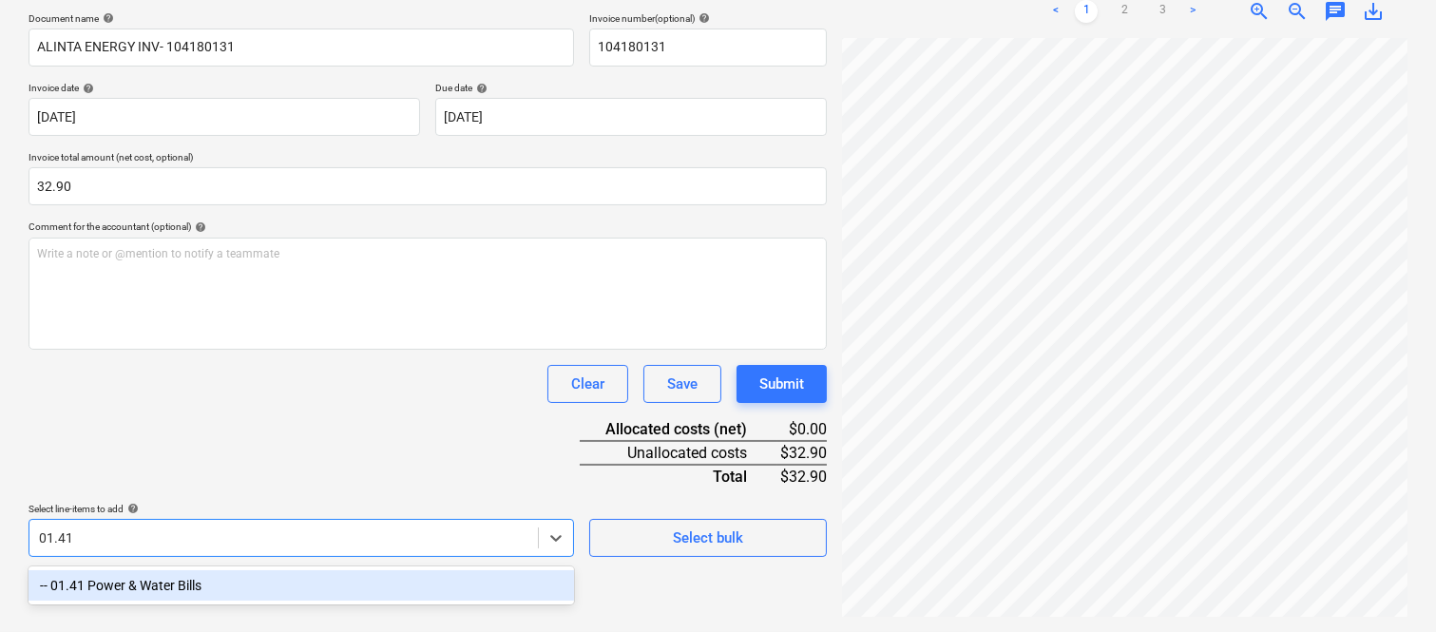
scroll to position [271, 0]
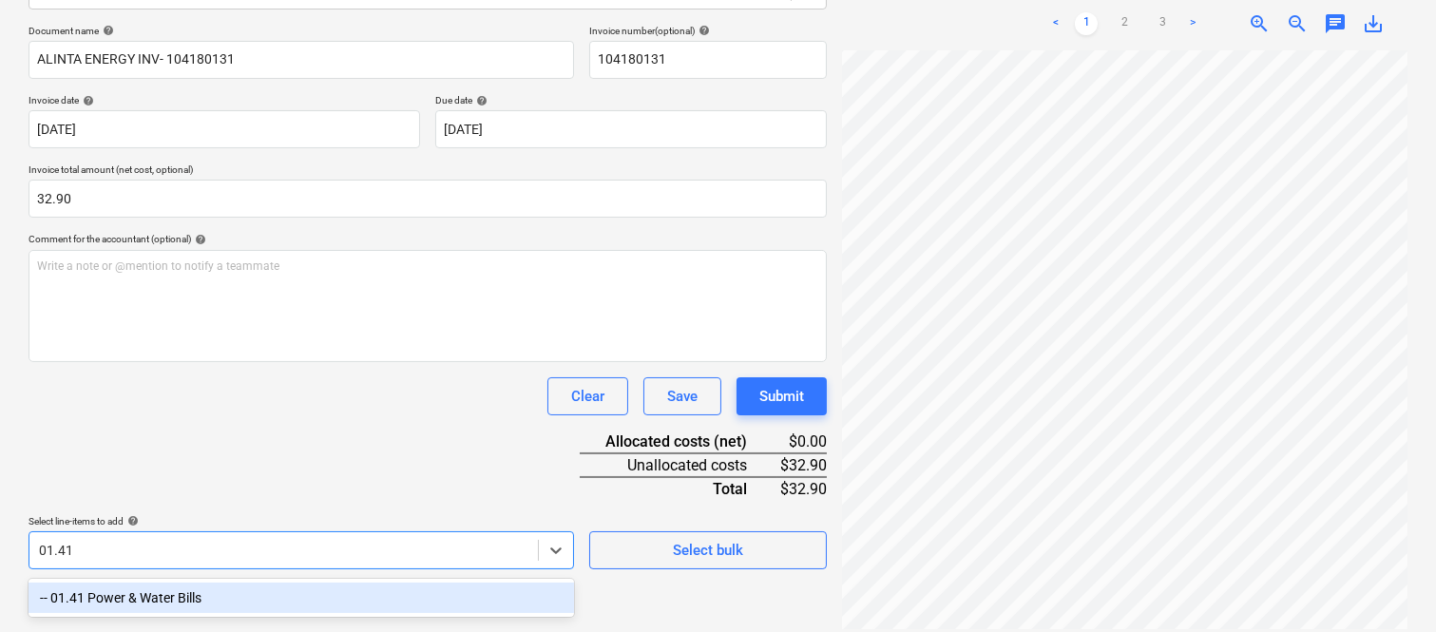
click at [224, 601] on div "-- 01.41 Power & Water Bills" at bounding box center [301, 598] width 545 height 30
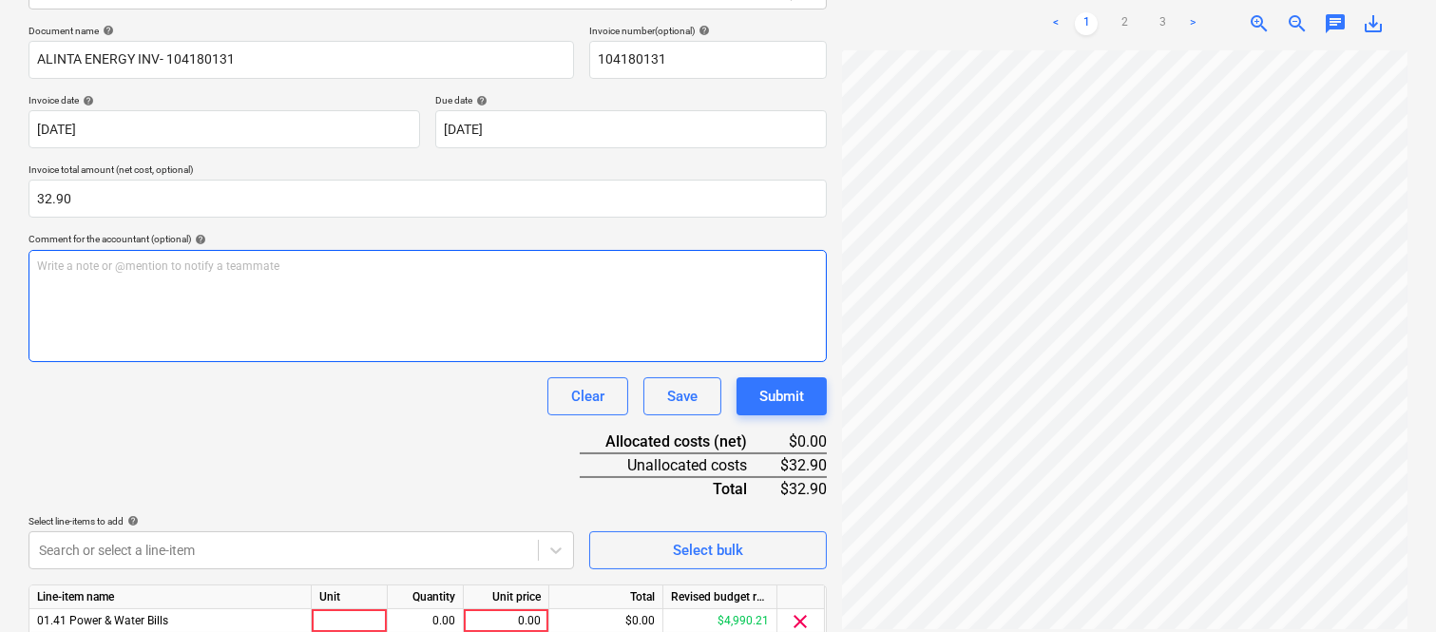
click at [257, 335] on div "Write a note or @mention to notify a teammate [PERSON_NAME]" at bounding box center [428, 306] width 798 height 112
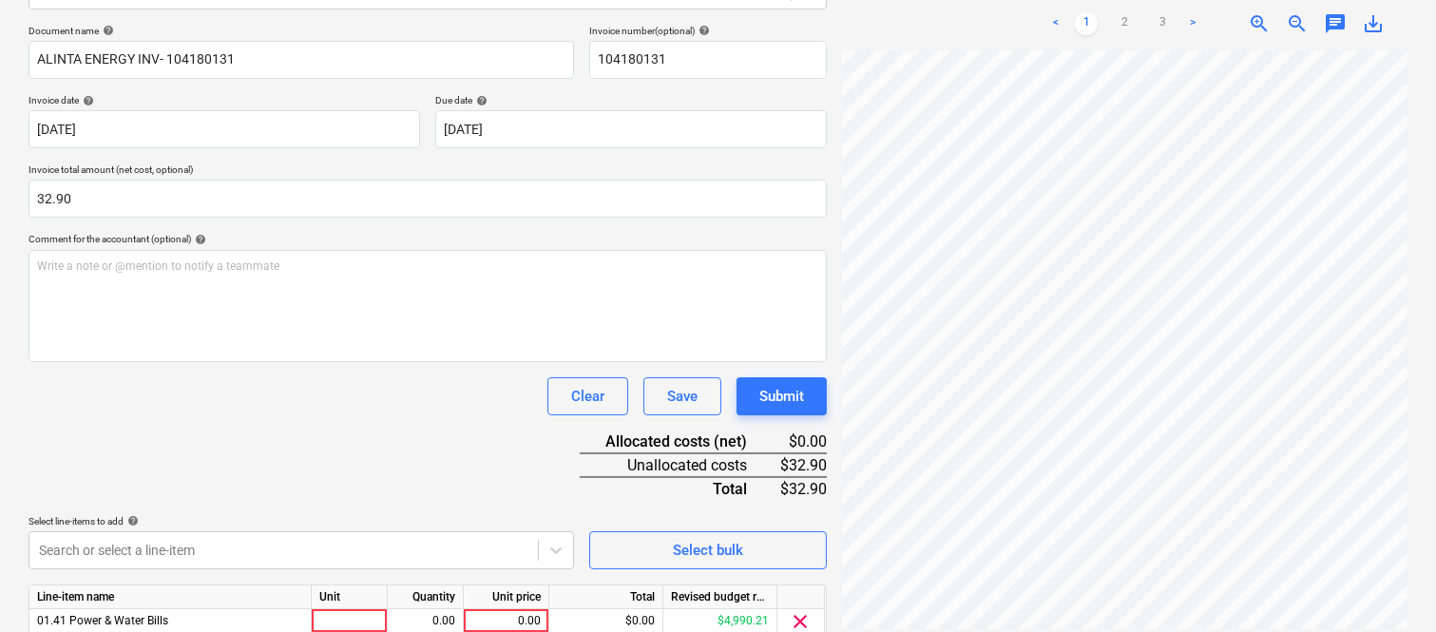
click at [406, 453] on div "Document name help ALINTA ENERGY INV- 104180131 Invoice number (optional) help …" at bounding box center [428, 360] width 798 height 670
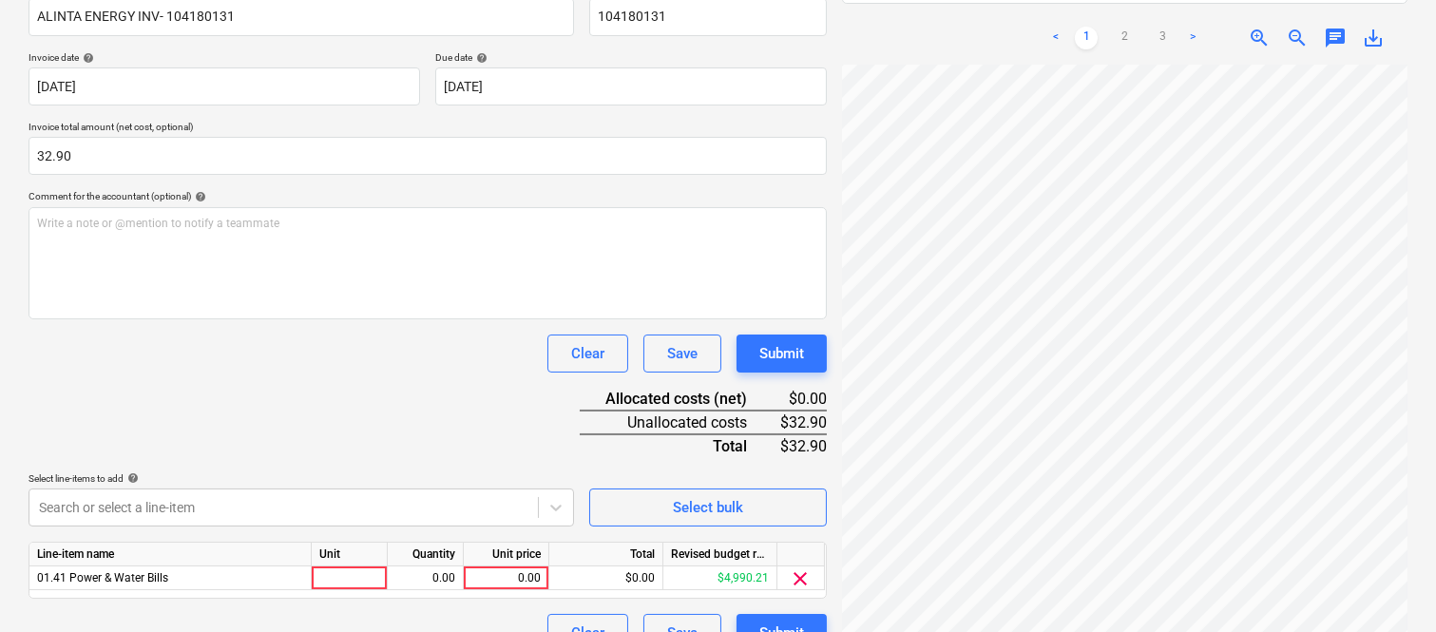
scroll to position [349, 0]
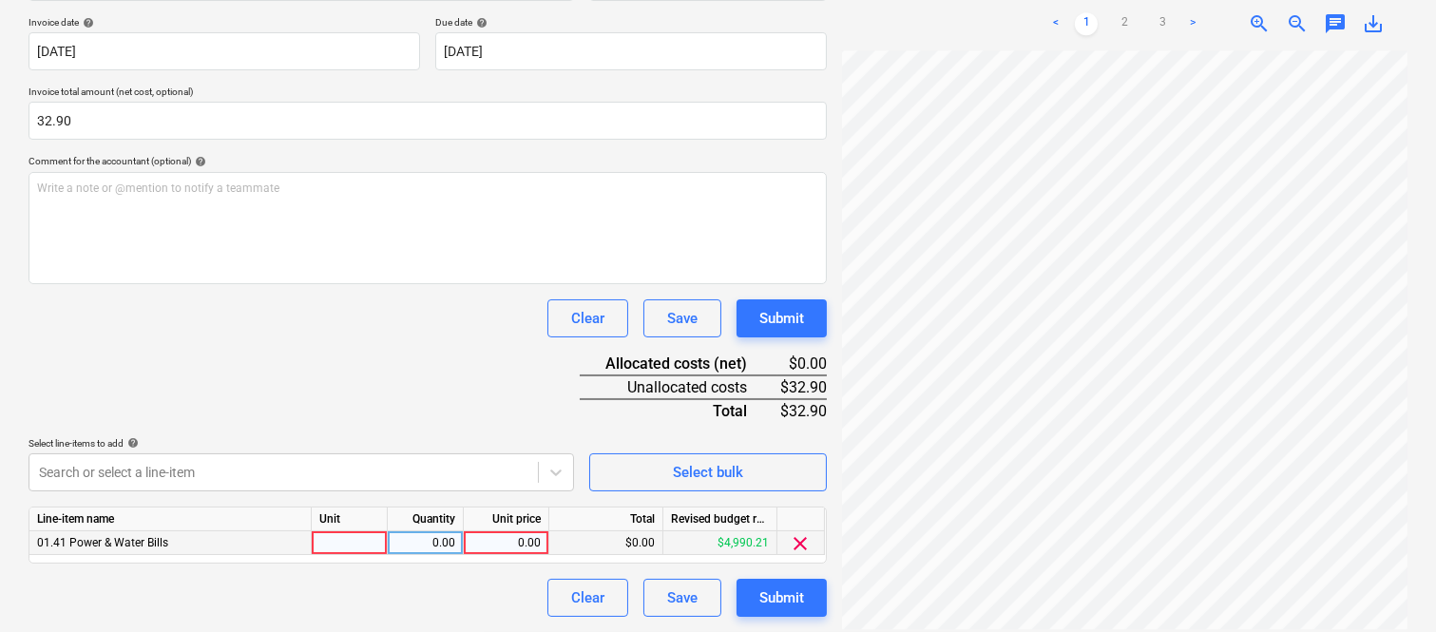
click at [354, 549] on div at bounding box center [350, 543] width 76 height 24
type input "INVOICE"
click at [433, 537] on div "0.00" at bounding box center [425, 543] width 60 height 24
type input "1"
click at [497, 545] on div "0.00" at bounding box center [505, 543] width 69 height 24
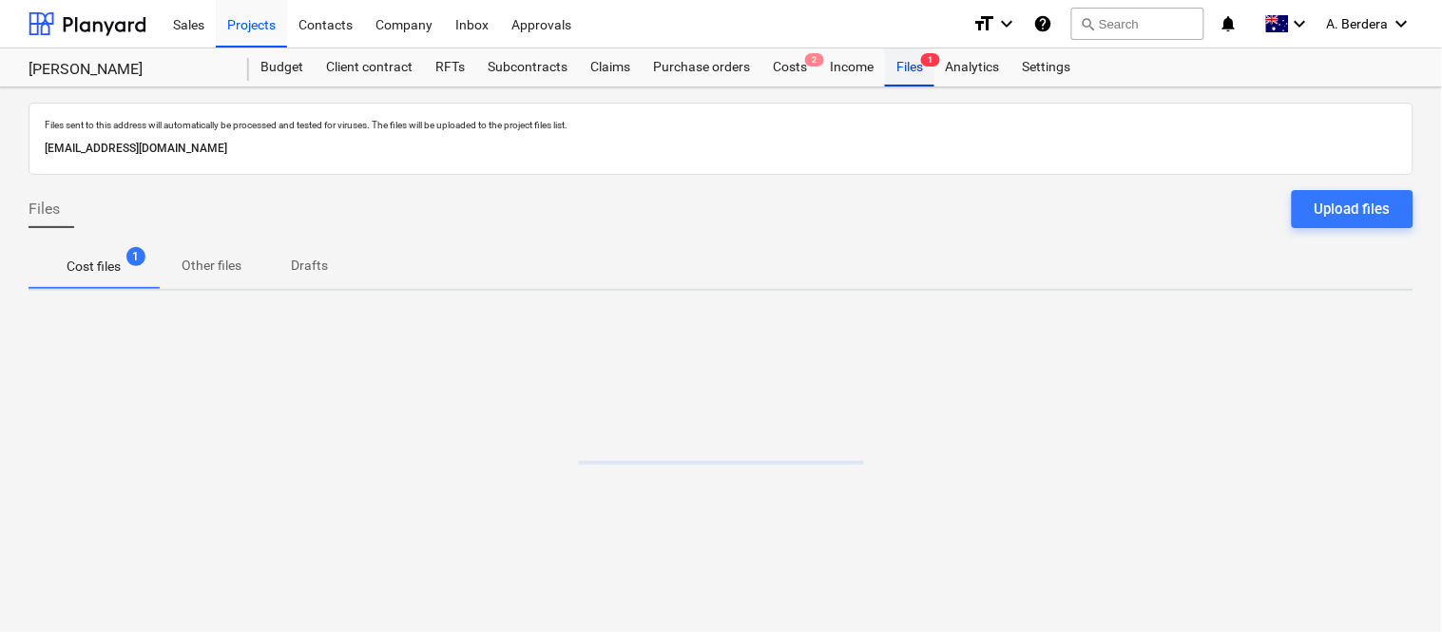
click at [901, 64] on div "Files 1" at bounding box center [909, 67] width 49 height 38
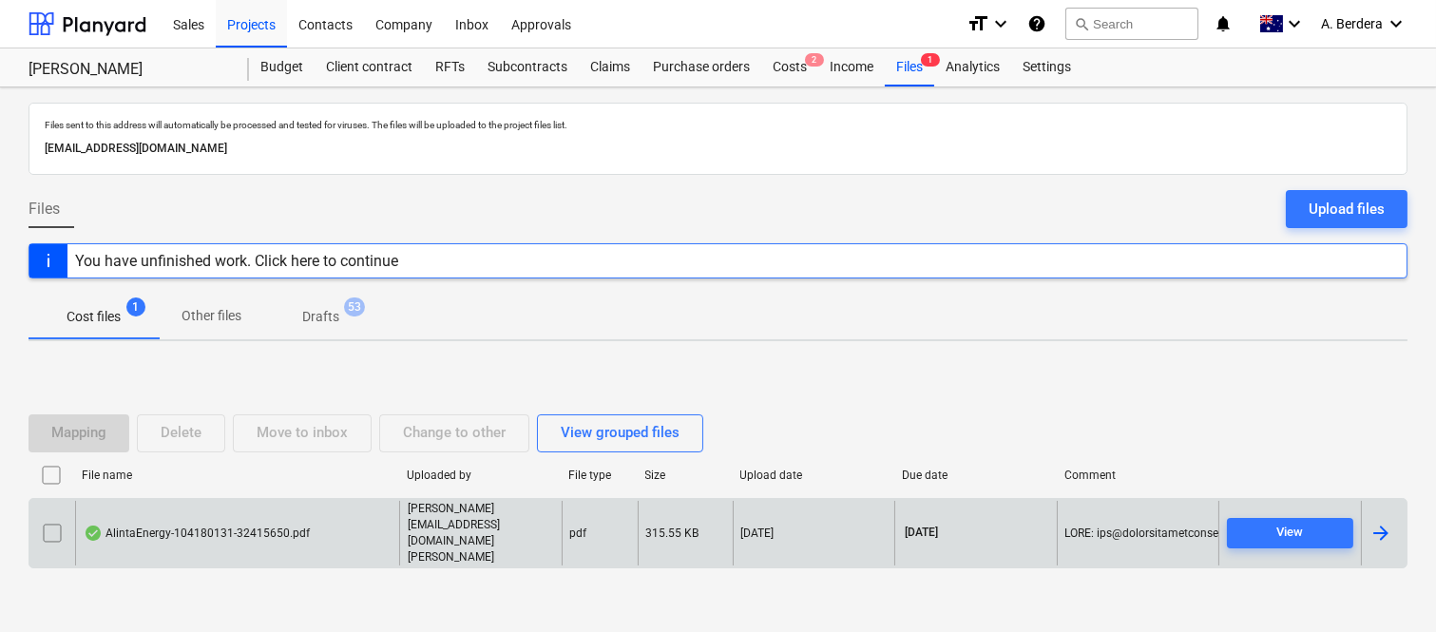
click at [309, 539] on div "AlintaEnergy-104180131-32415650.pdf" at bounding box center [237, 534] width 324 height 66
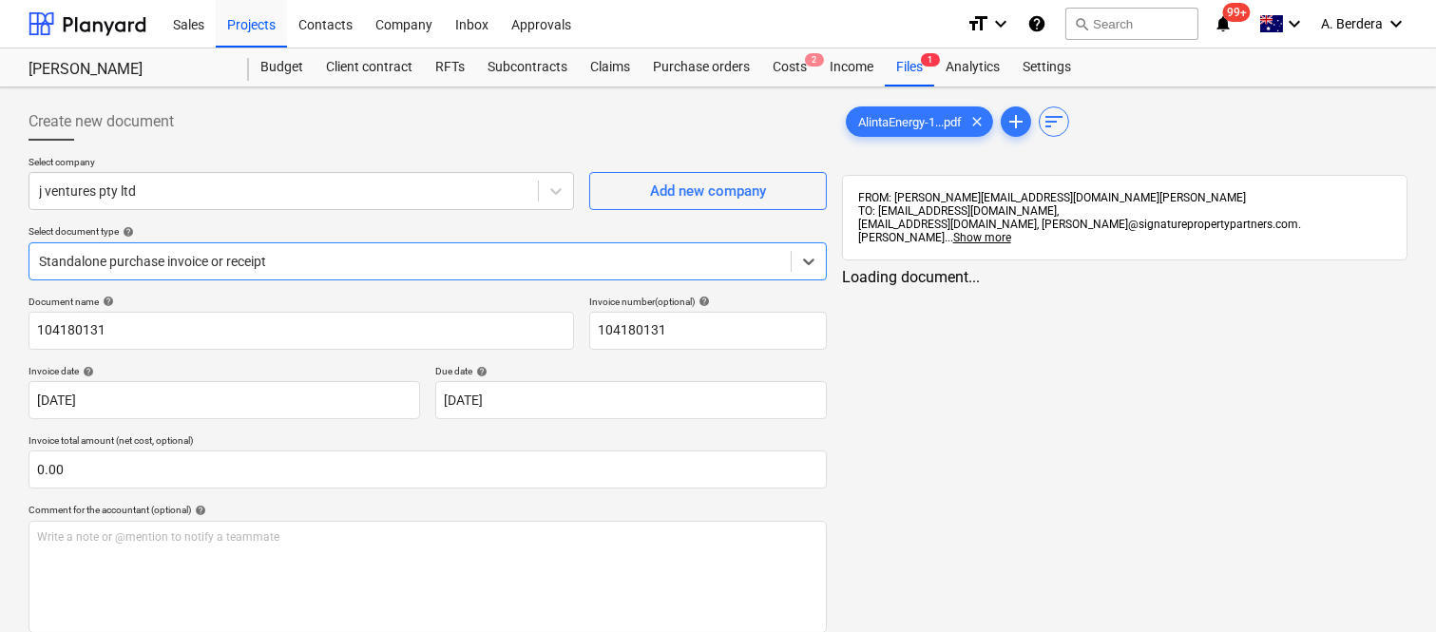
type input "104180131"
type input "[DATE]"
click at [477, 182] on div at bounding box center [283, 191] width 489 height 19
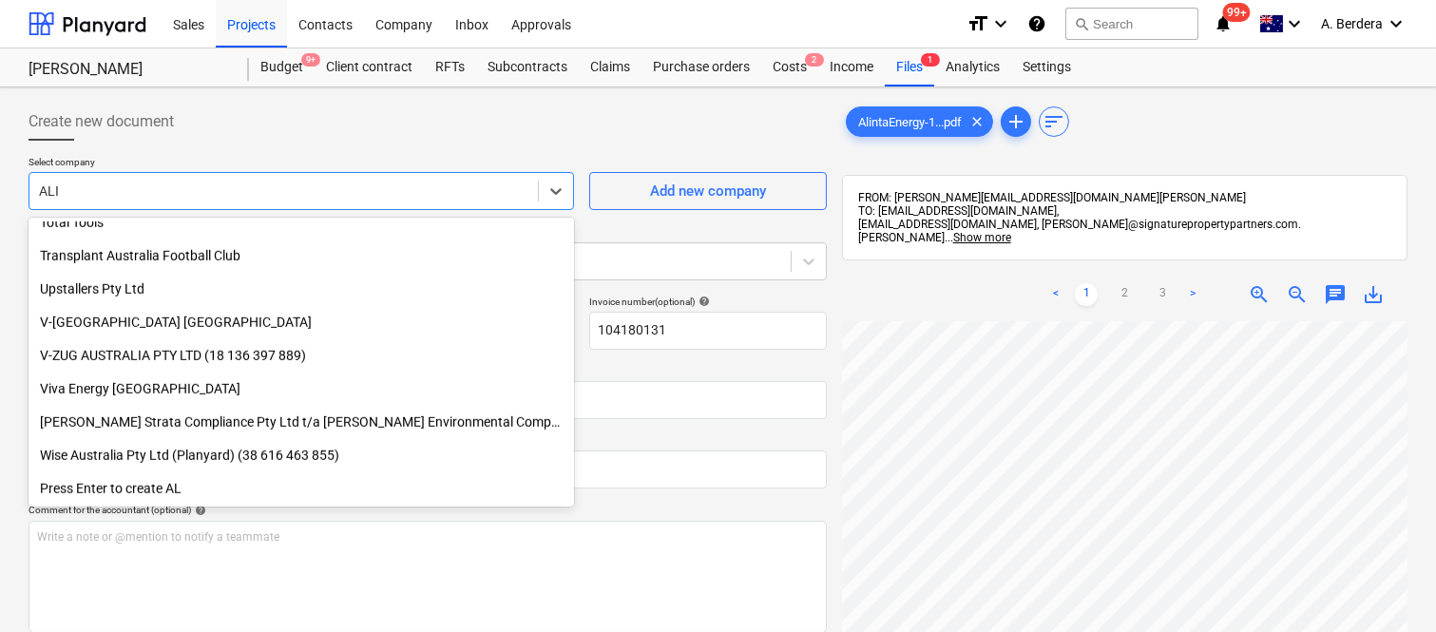
scroll to position [1079, 0]
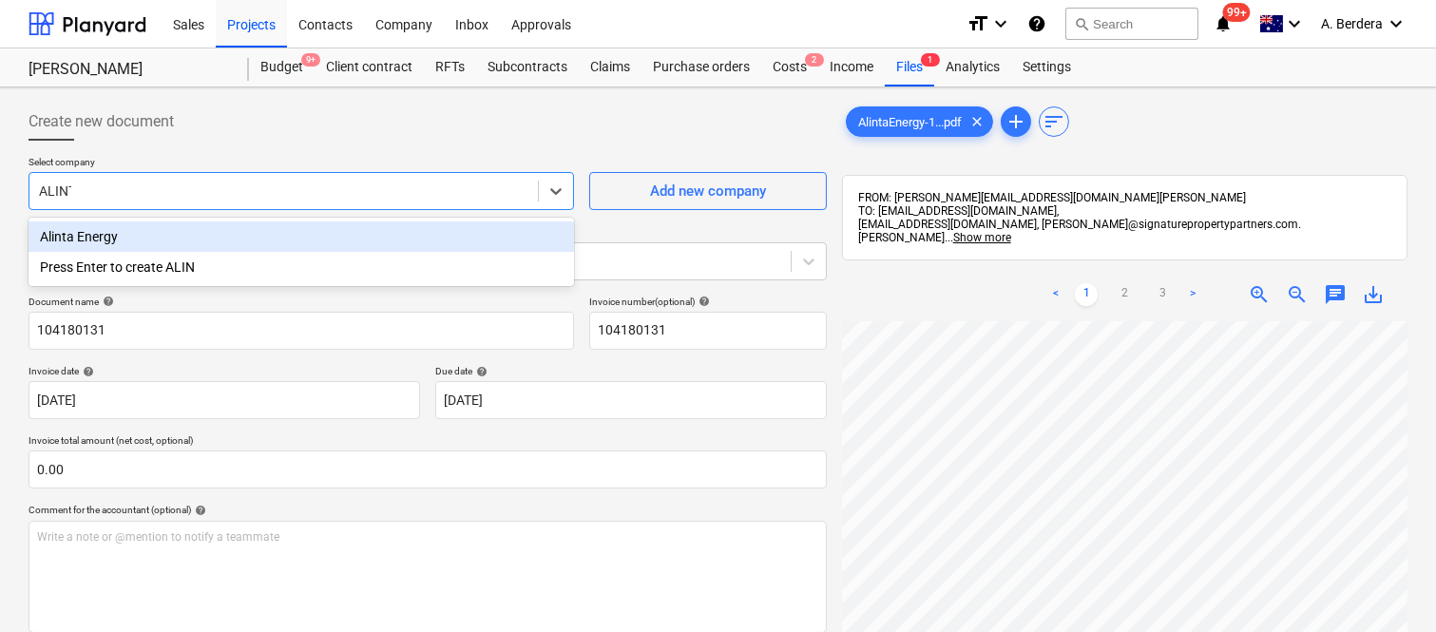
type input "ALINTA"
click at [387, 232] on div "Alinta Energy" at bounding box center [301, 236] width 545 height 30
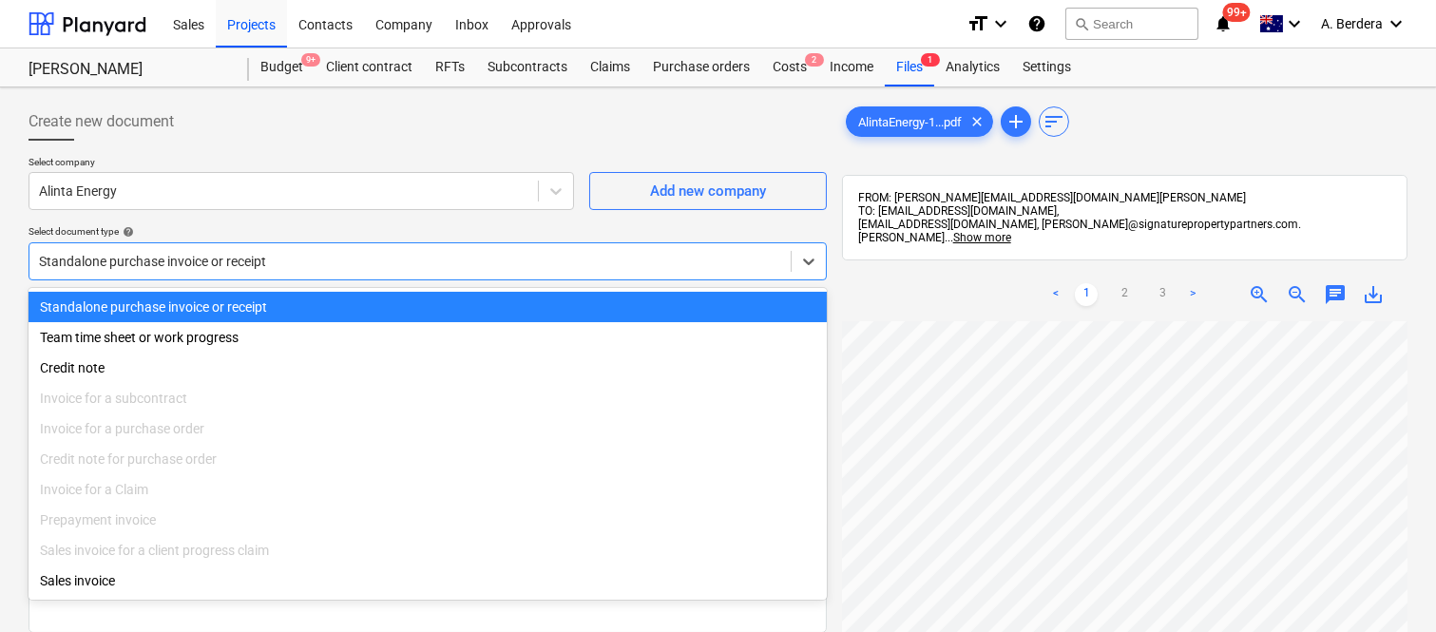
click at [372, 258] on div at bounding box center [410, 261] width 742 height 19
click at [357, 304] on div "Standalone purchase invoice or receipt" at bounding box center [428, 307] width 798 height 30
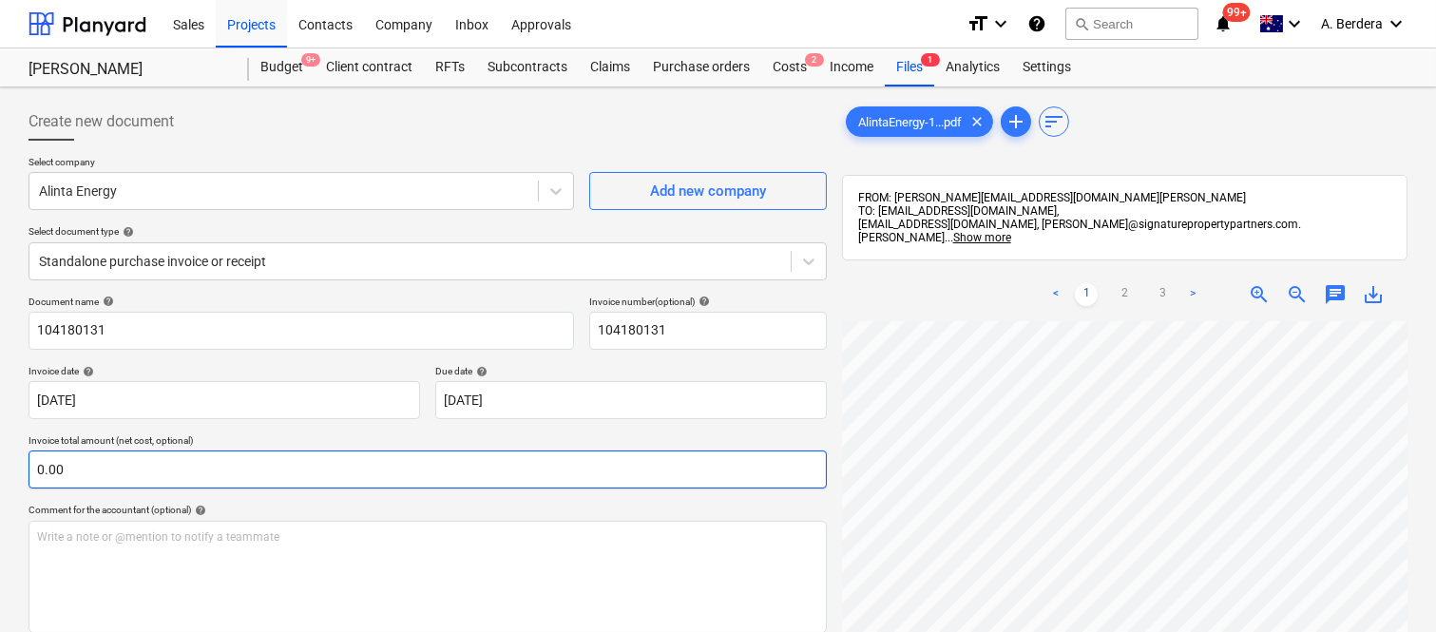
scroll to position [0, 201]
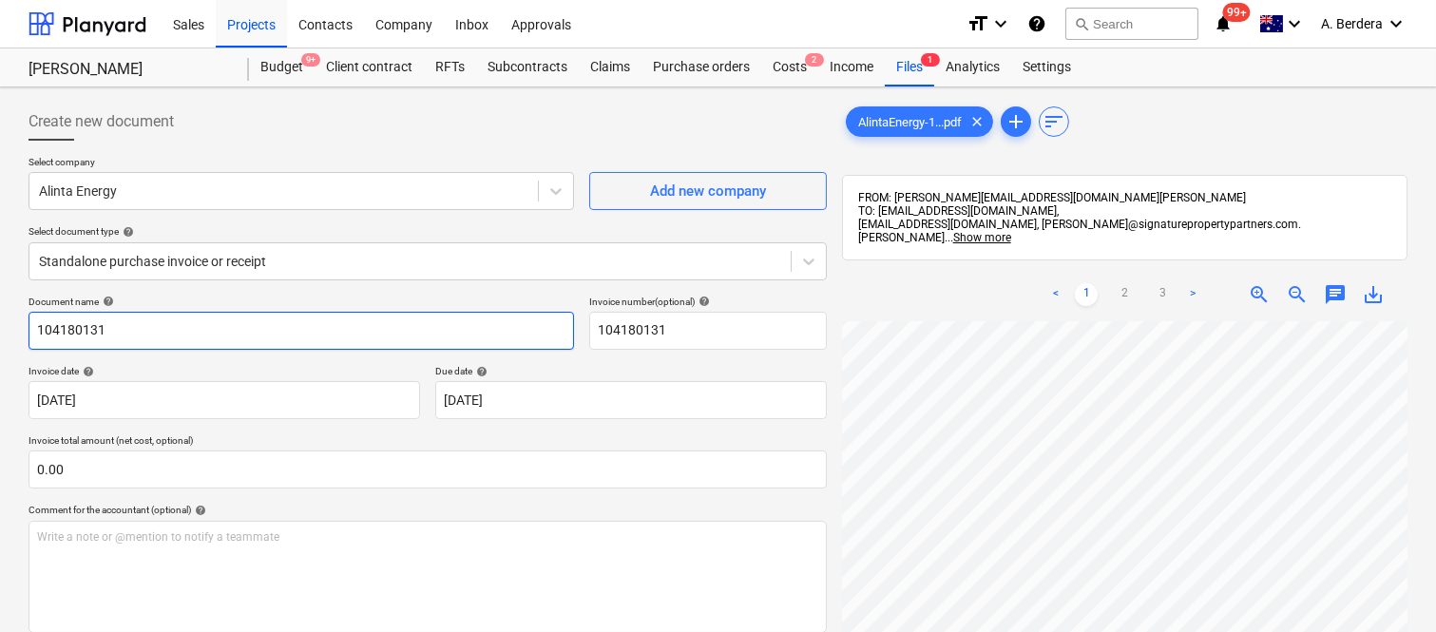
click at [30, 331] on input "104180131" at bounding box center [301, 331] width 545 height 38
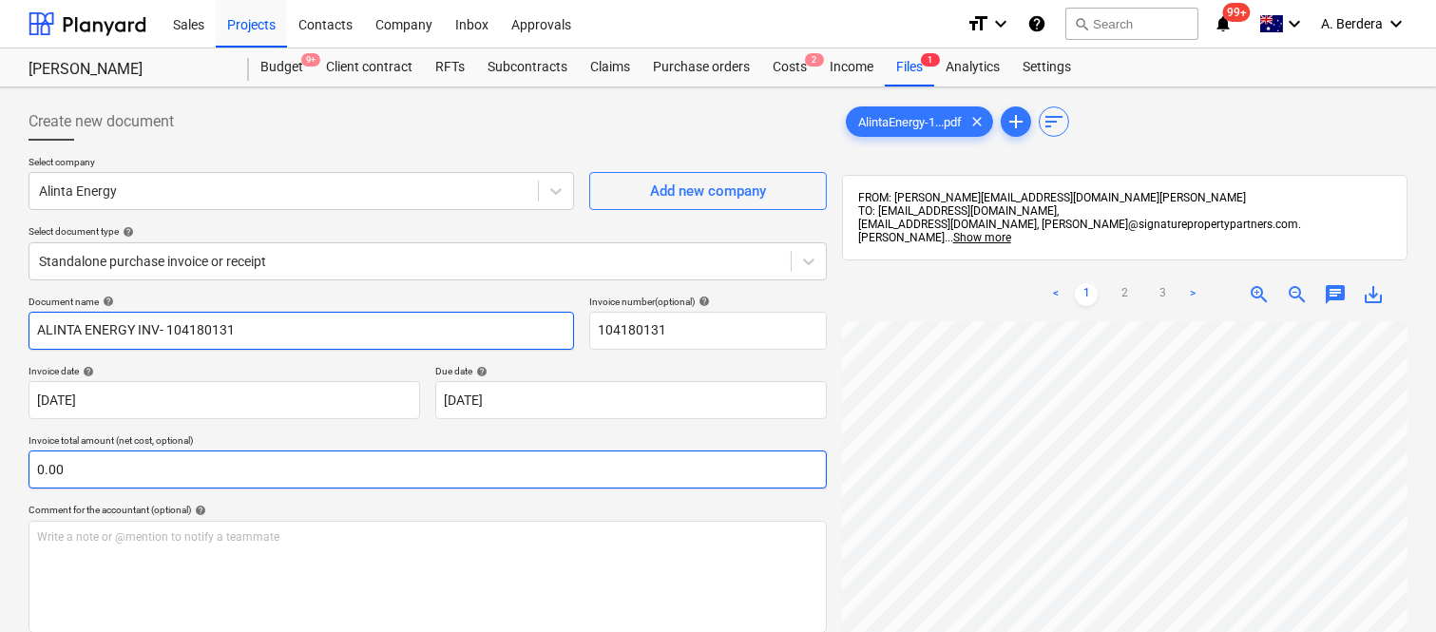
type input "ALINTA ENERGY INV- 104180131"
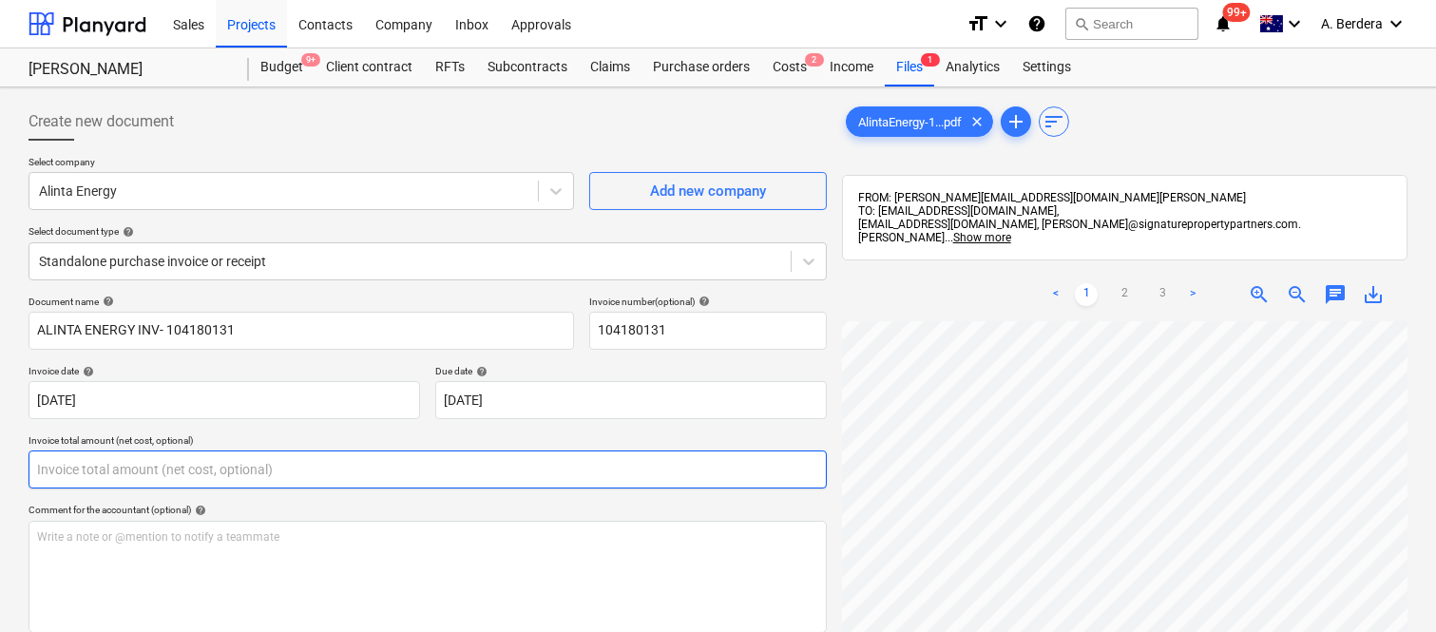
click at [334, 472] on input "text" at bounding box center [428, 469] width 798 height 38
paste input "32.90"
type input "32.90"
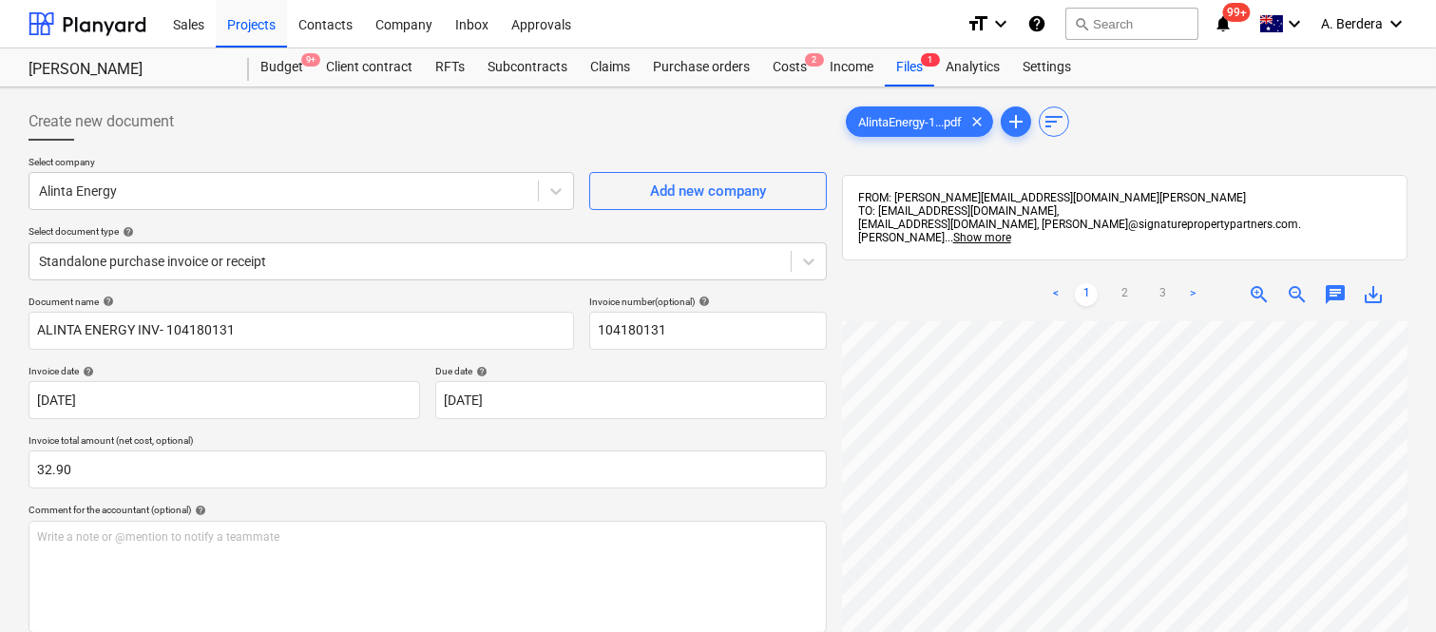
scroll to position [216, 292]
click at [679, 105] on div "Create new document" at bounding box center [428, 122] width 798 height 38
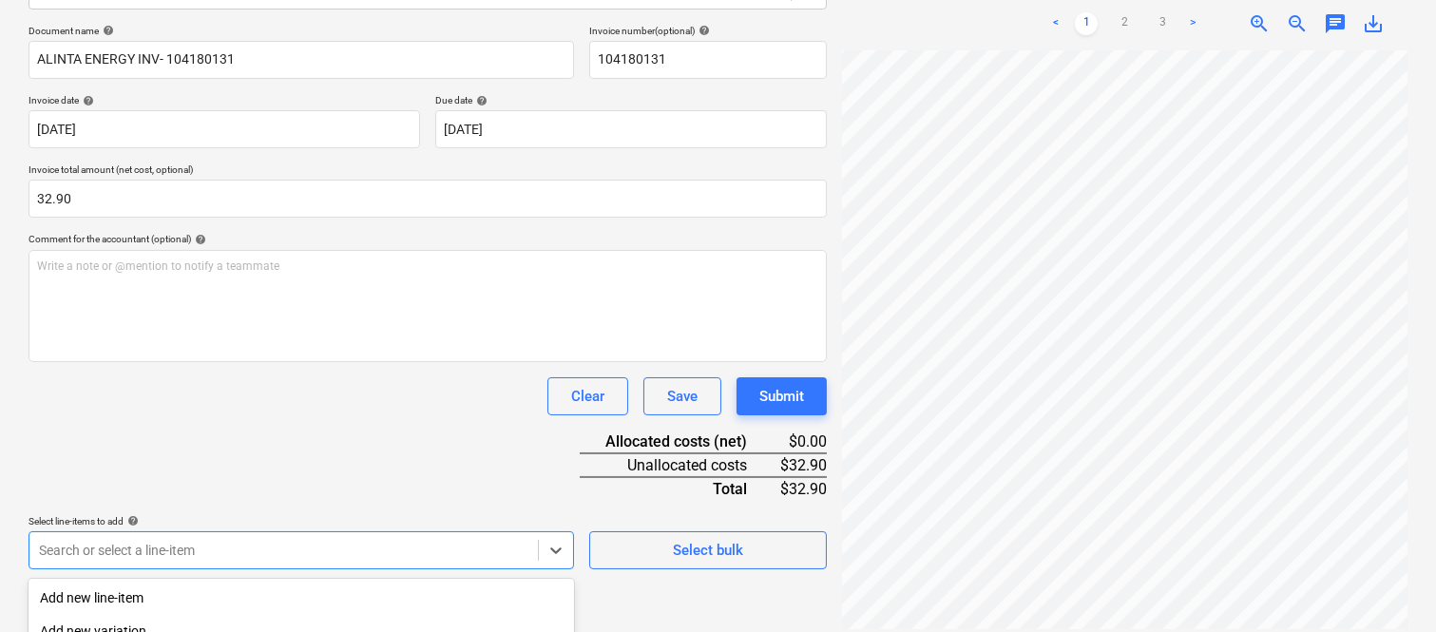
scroll to position [506, 0]
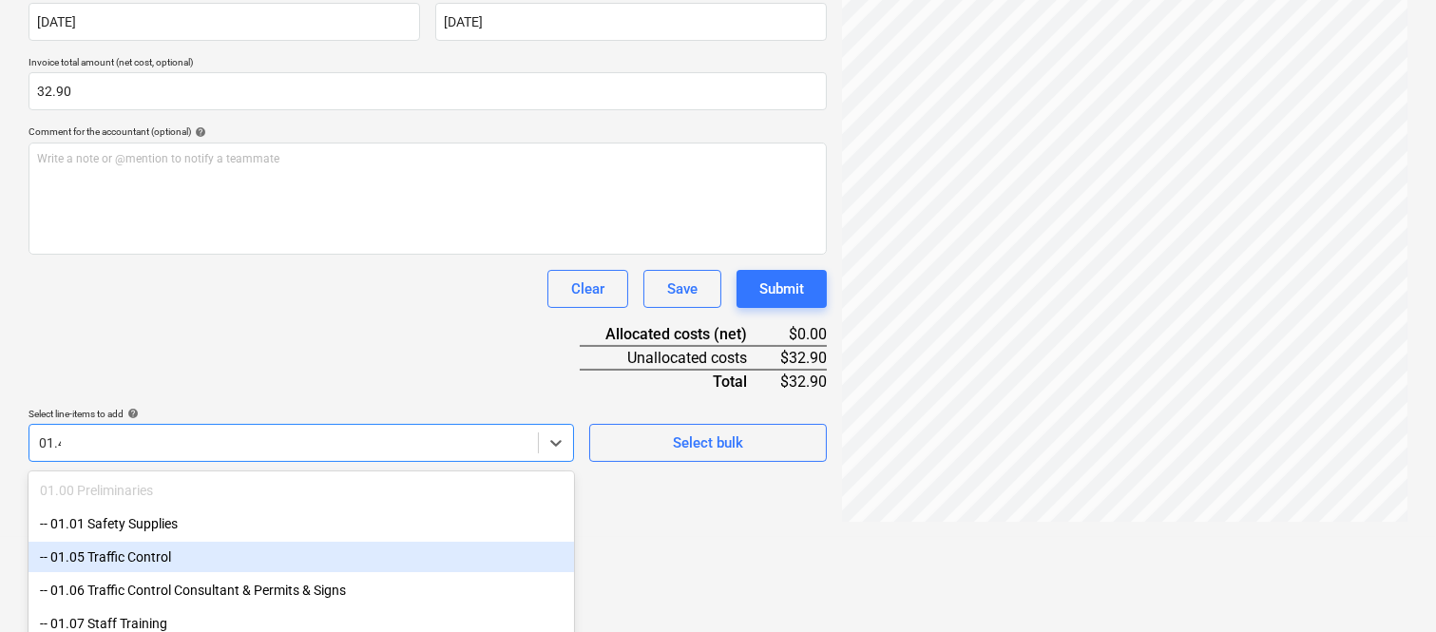
type input "01.41"
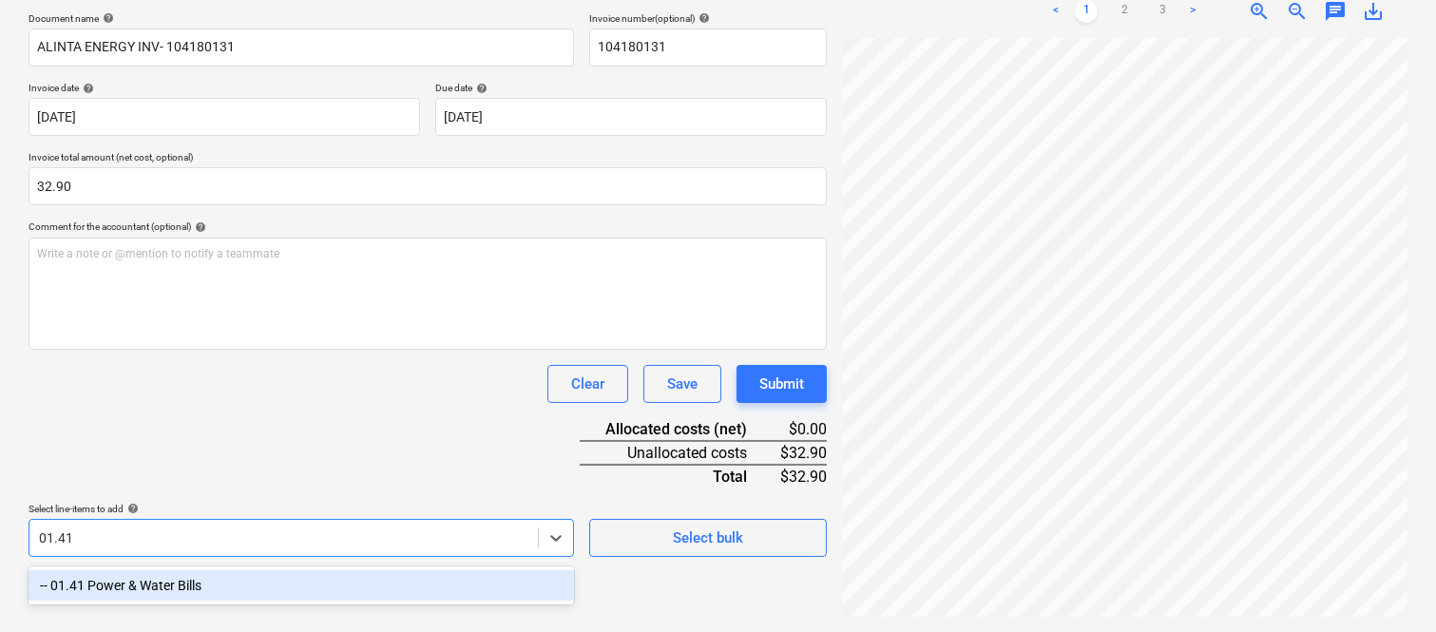
scroll to position [271, 0]
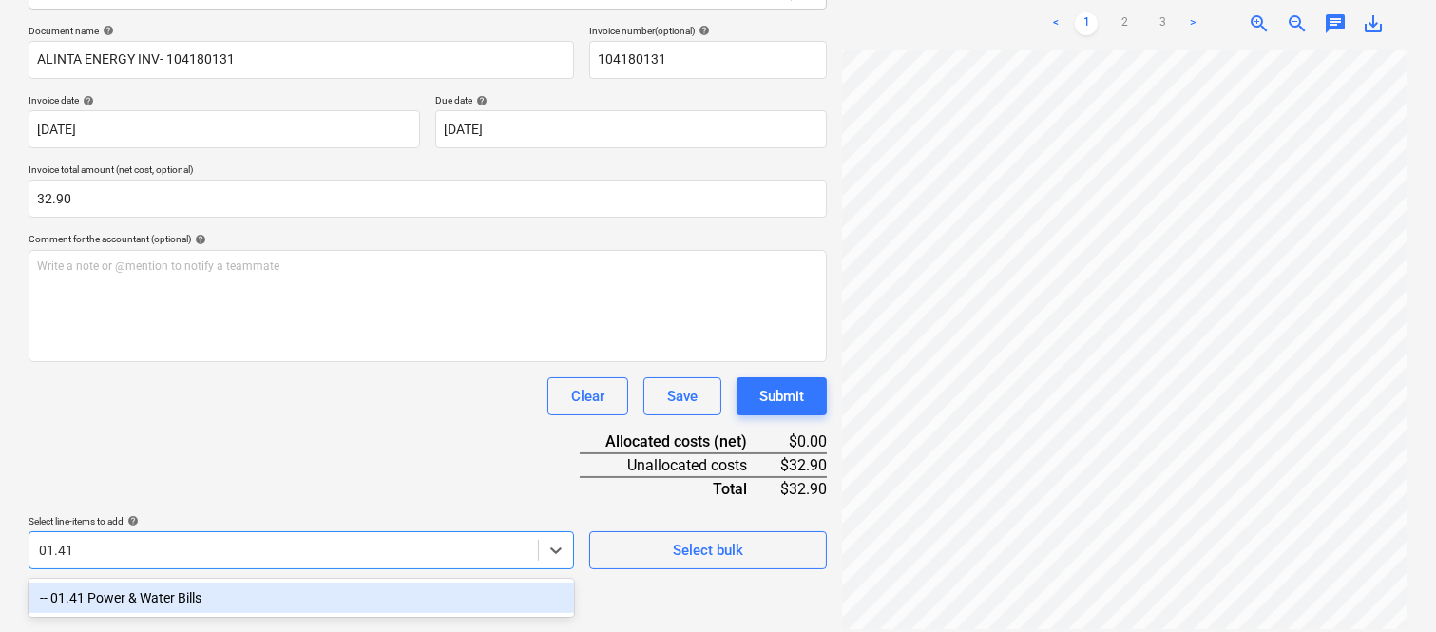
click at [270, 597] on div "-- 01.41 Power & Water Bills" at bounding box center [301, 598] width 545 height 30
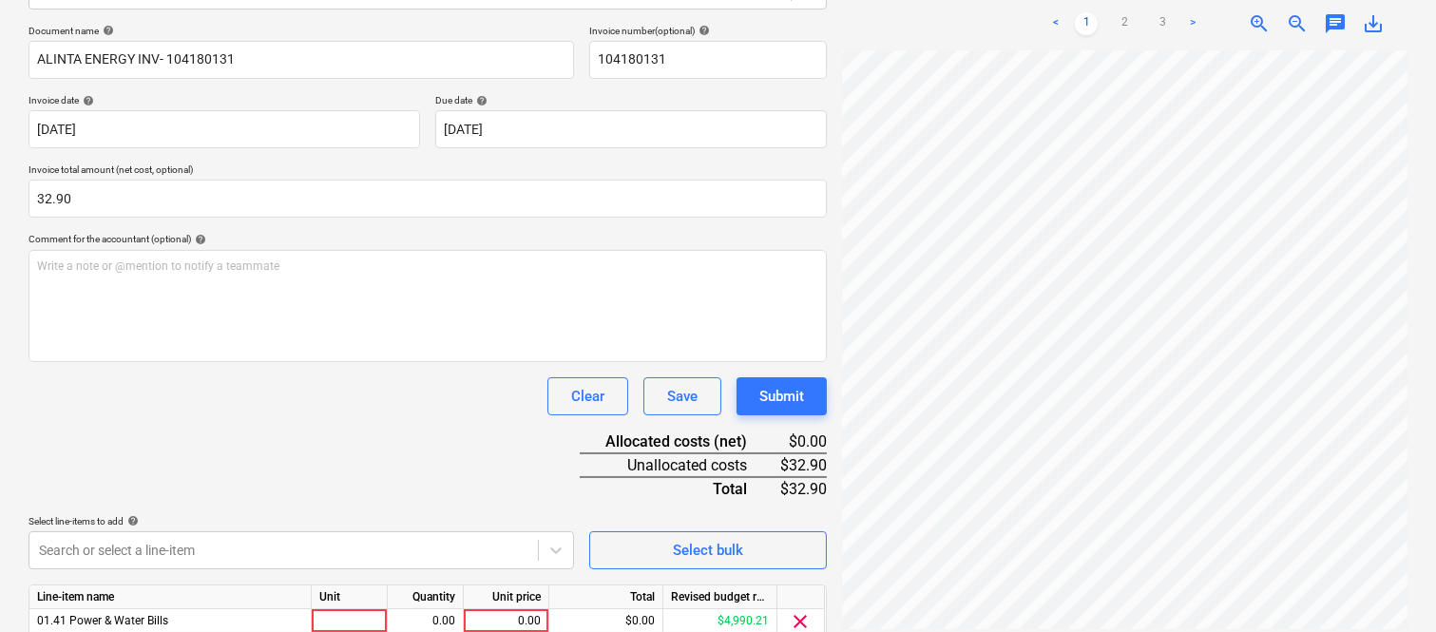
click at [301, 414] on div "Document name help ALINTA ENERGY INV- 104180131 Invoice number (optional) help …" at bounding box center [428, 360] width 798 height 670
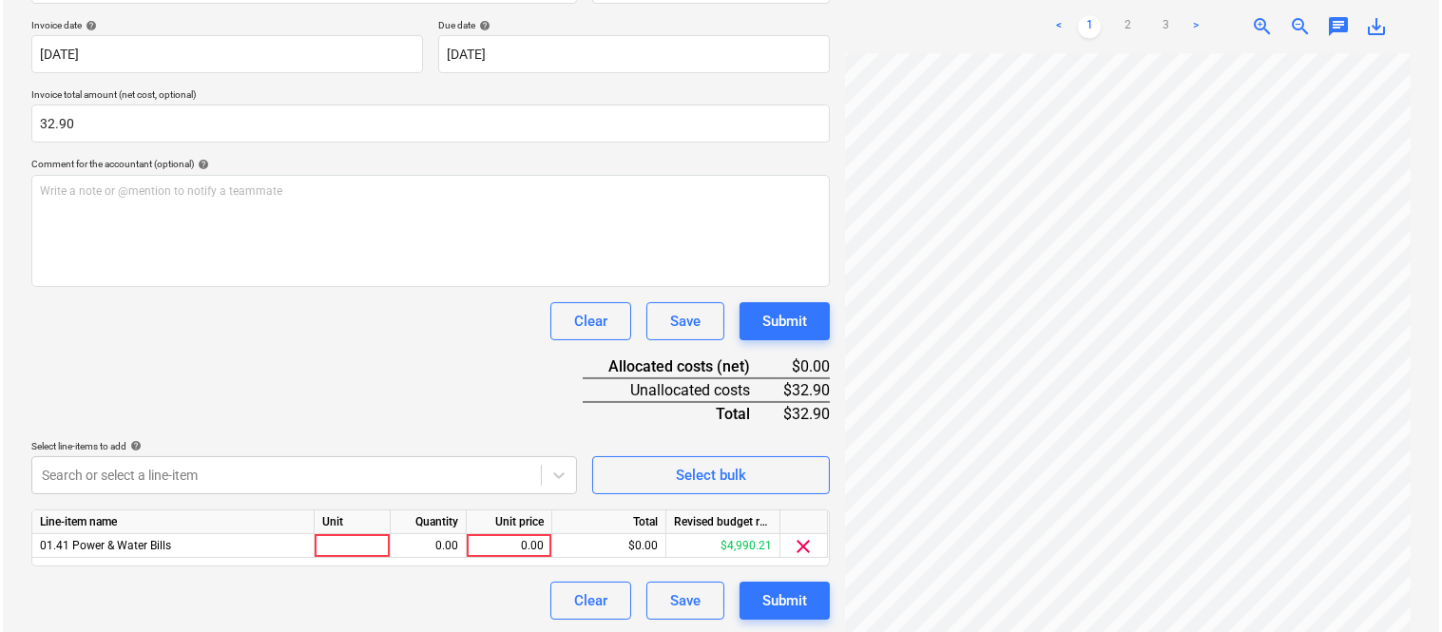
scroll to position [349, 0]
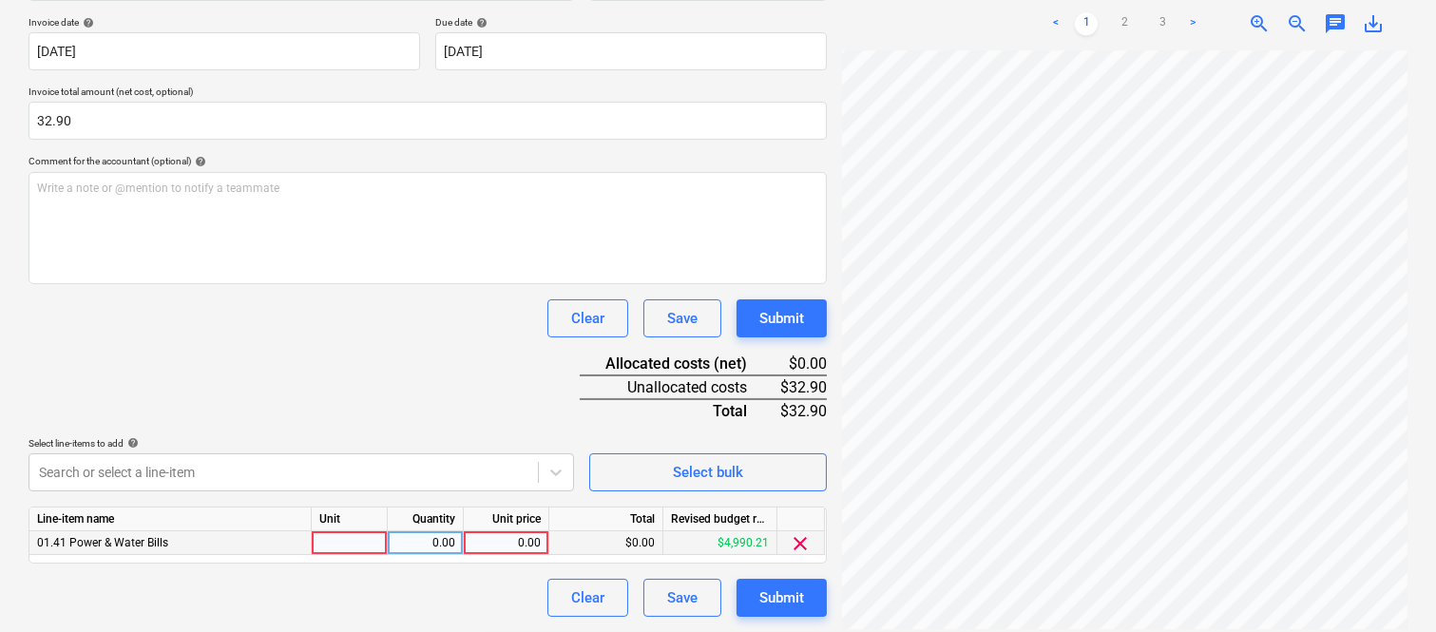
click at [340, 546] on div at bounding box center [350, 543] width 76 height 24
type input "INVOICE"
click at [426, 545] on div "0.00" at bounding box center [425, 543] width 60 height 24
type input "1"
click at [513, 545] on div "0.00" at bounding box center [505, 543] width 69 height 24
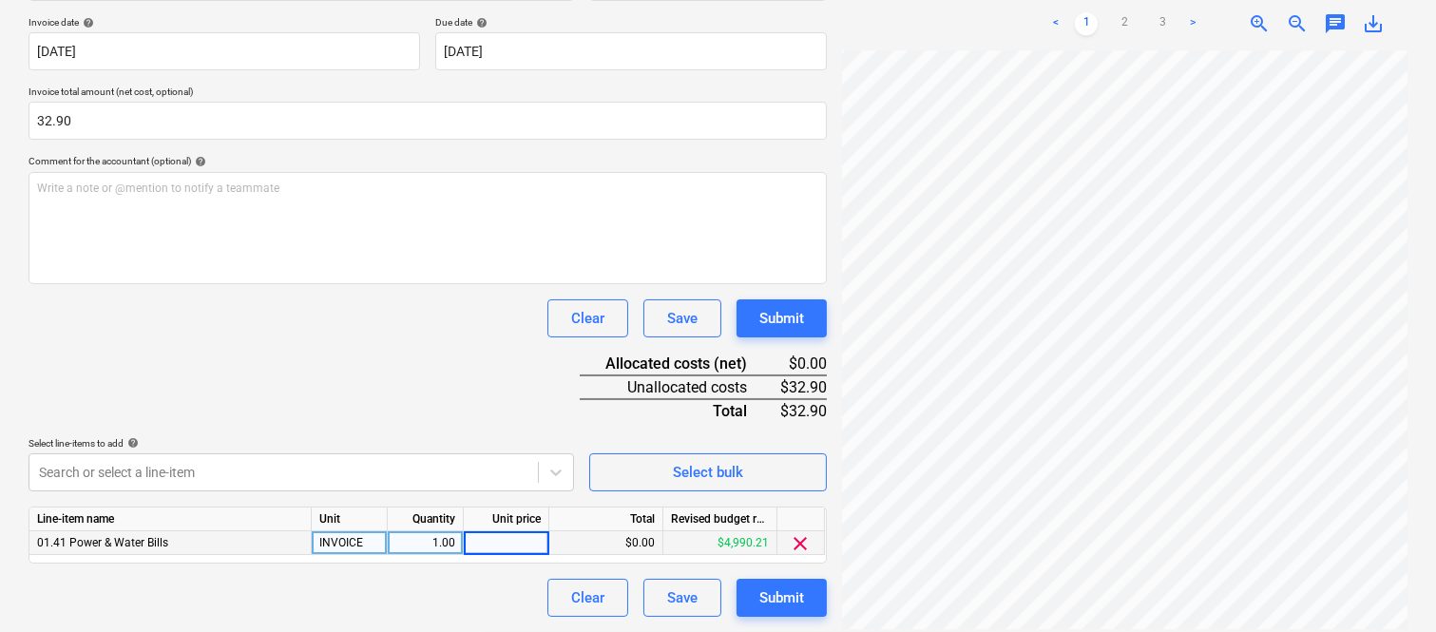
type input "32.90"
click at [771, 600] on div "Submit" at bounding box center [781, 597] width 45 height 25
